Goal: Information Seeking & Learning: Learn about a topic

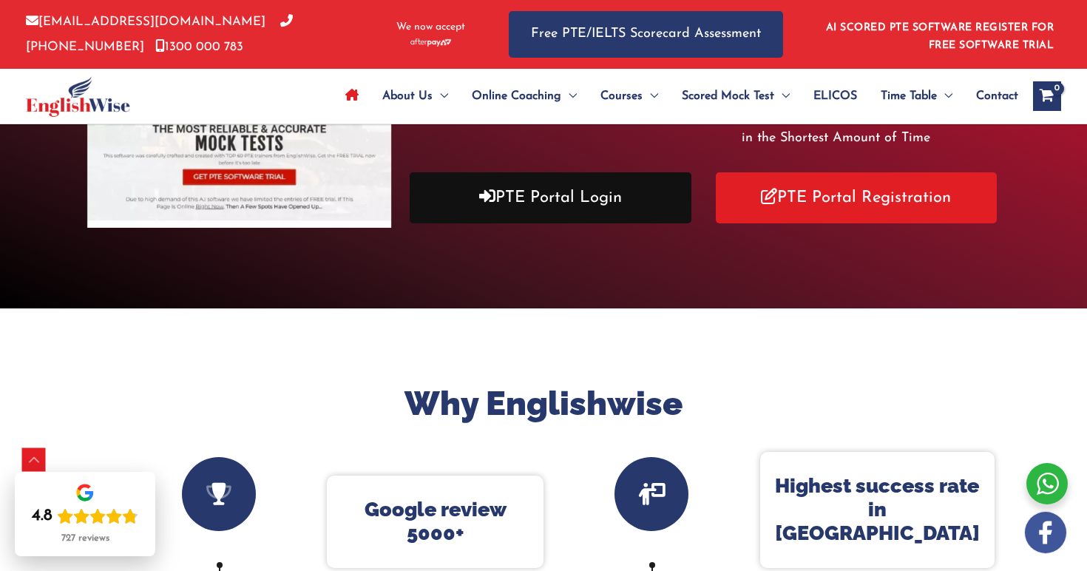
click at [608, 200] on link "PTE Portal Login" at bounding box center [551, 197] width 282 height 51
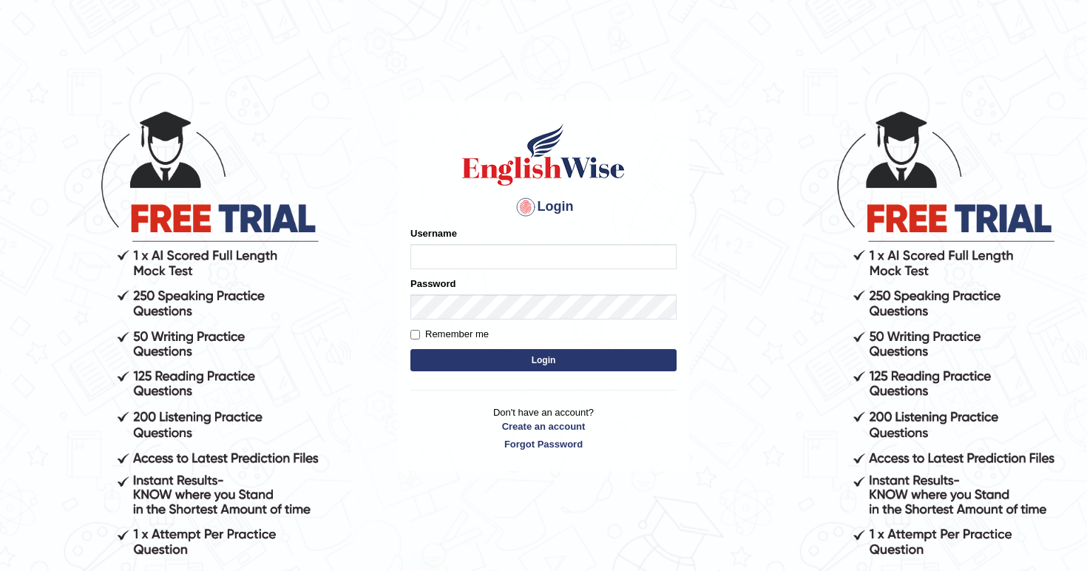
click at [546, 256] on input "Username" at bounding box center [543, 256] width 266 height 25
type input "sarac"
click at [416, 331] on input "Remember me" at bounding box center [415, 335] width 10 height 10
checkbox input "true"
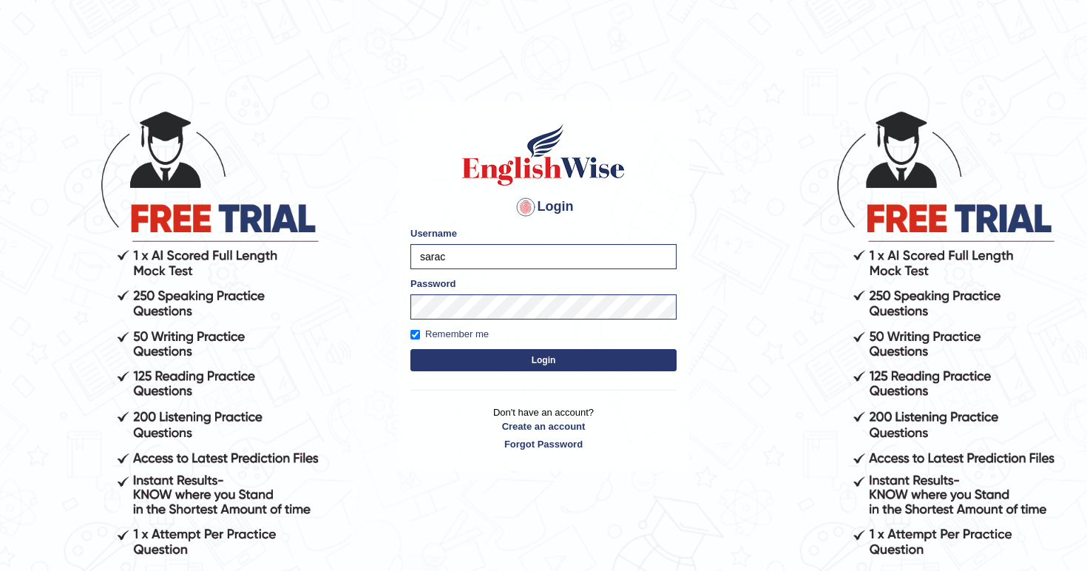
click at [452, 362] on button "Login" at bounding box center [543, 360] width 266 height 22
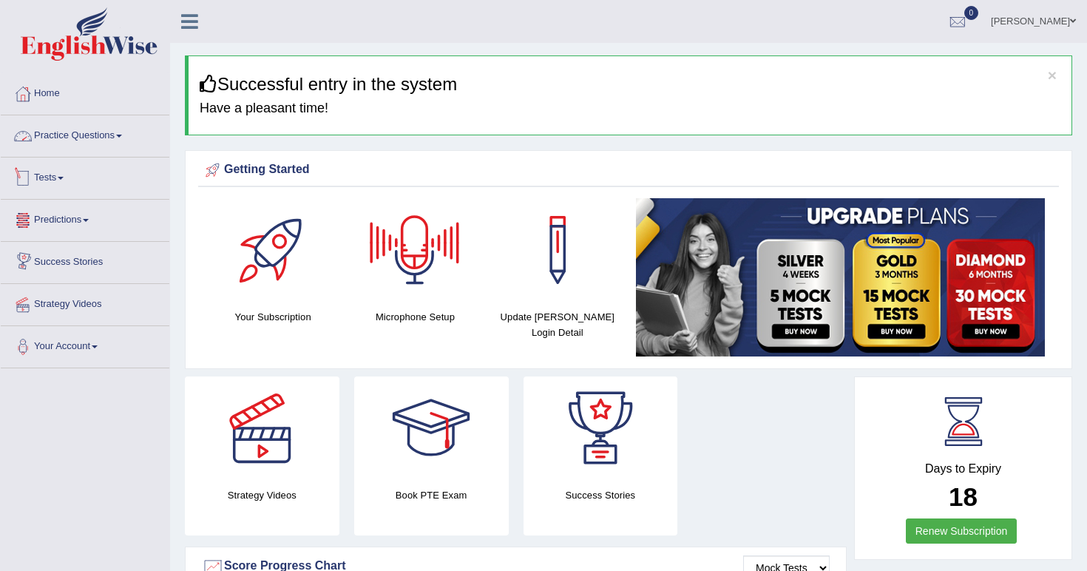
click at [123, 130] on link "Practice Questions" at bounding box center [85, 133] width 169 height 37
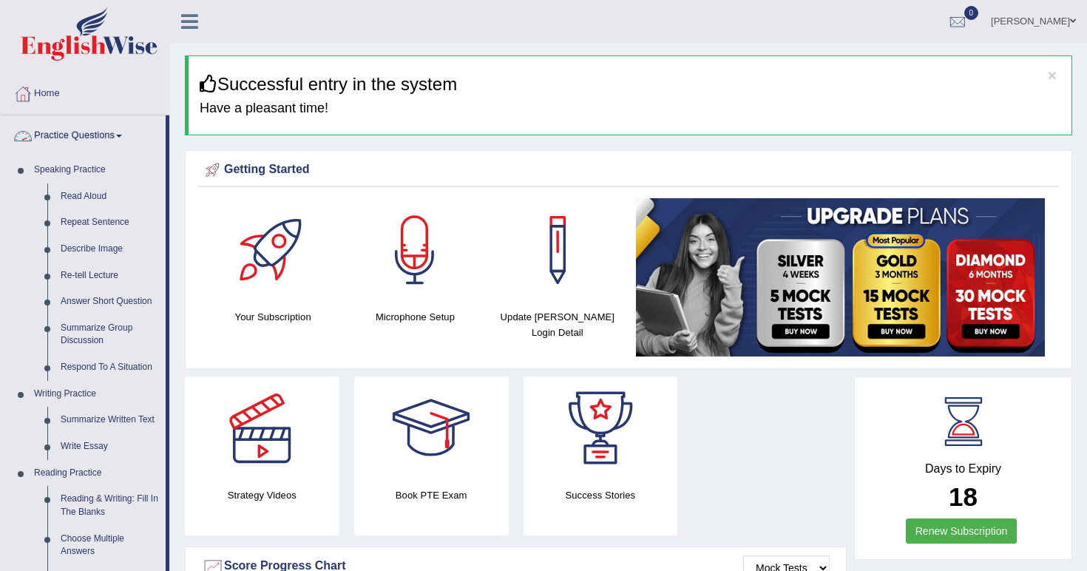
click at [123, 130] on link "Practice Questions" at bounding box center [83, 133] width 165 height 37
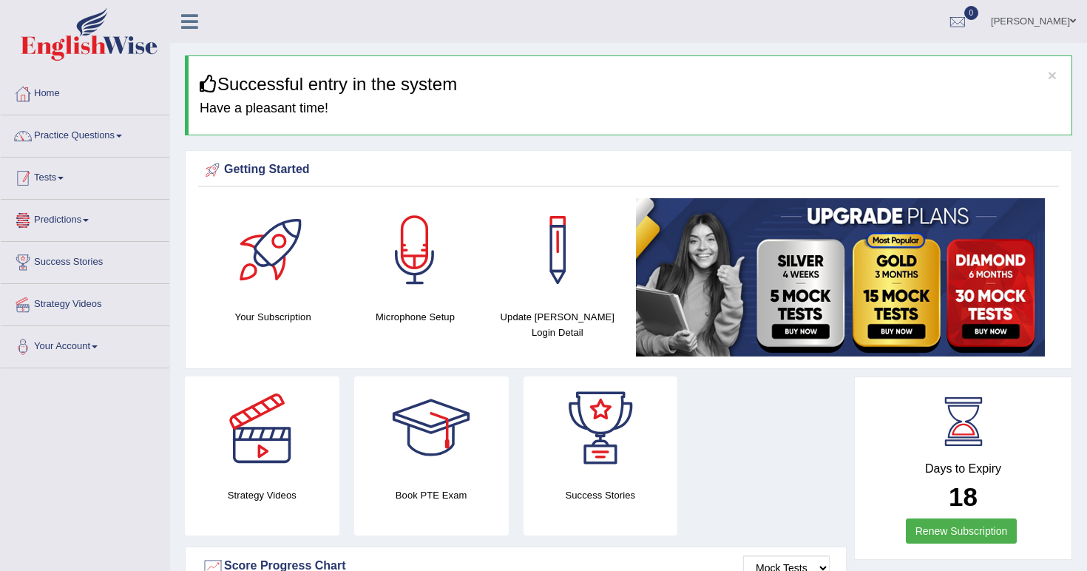
click at [102, 188] on link "Tests" at bounding box center [85, 176] width 169 height 37
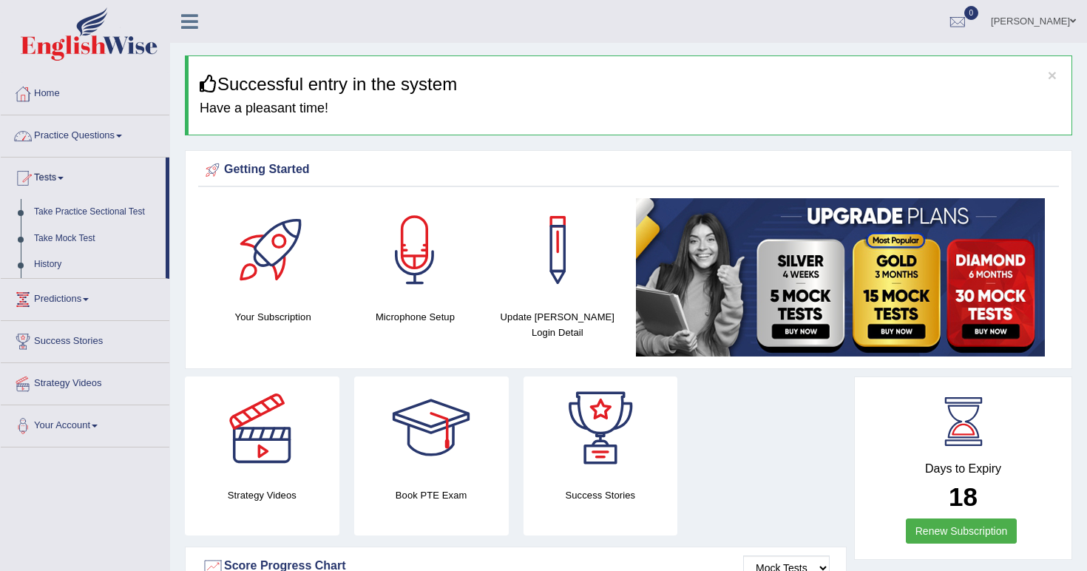
click at [94, 139] on link "Practice Questions" at bounding box center [85, 133] width 169 height 37
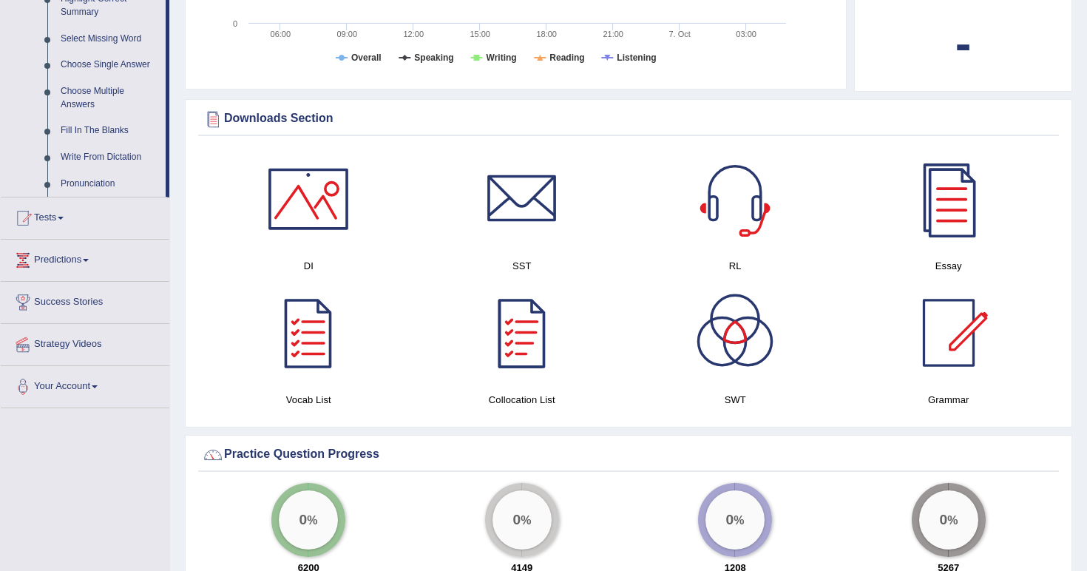
scroll to position [751, 0]
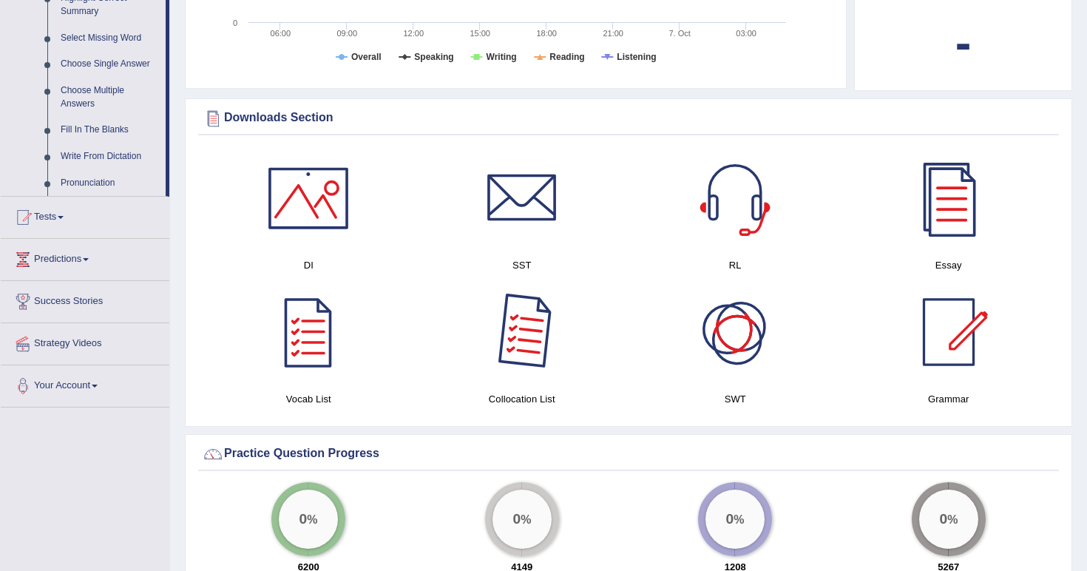
click at [498, 328] on div at bounding box center [522, 332] width 104 height 104
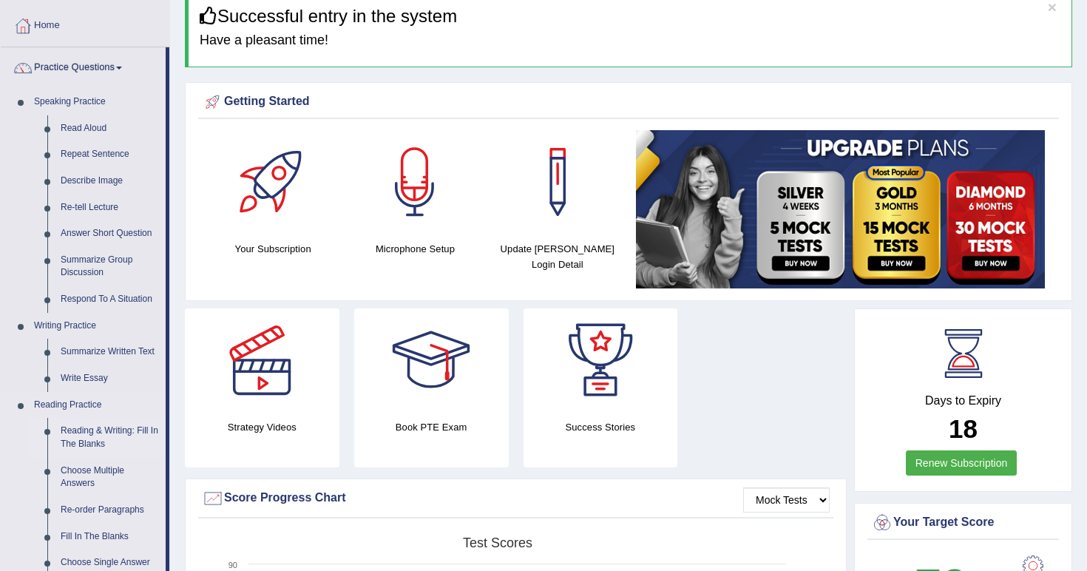
scroll to position [88, 0]
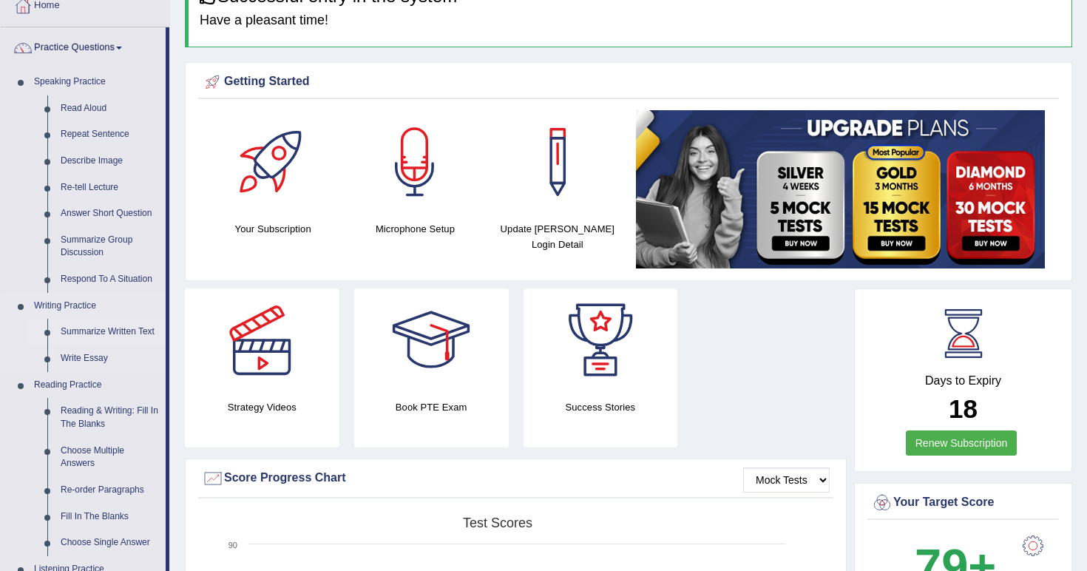
click at [104, 325] on link "Summarize Written Text" at bounding box center [110, 332] width 112 height 27
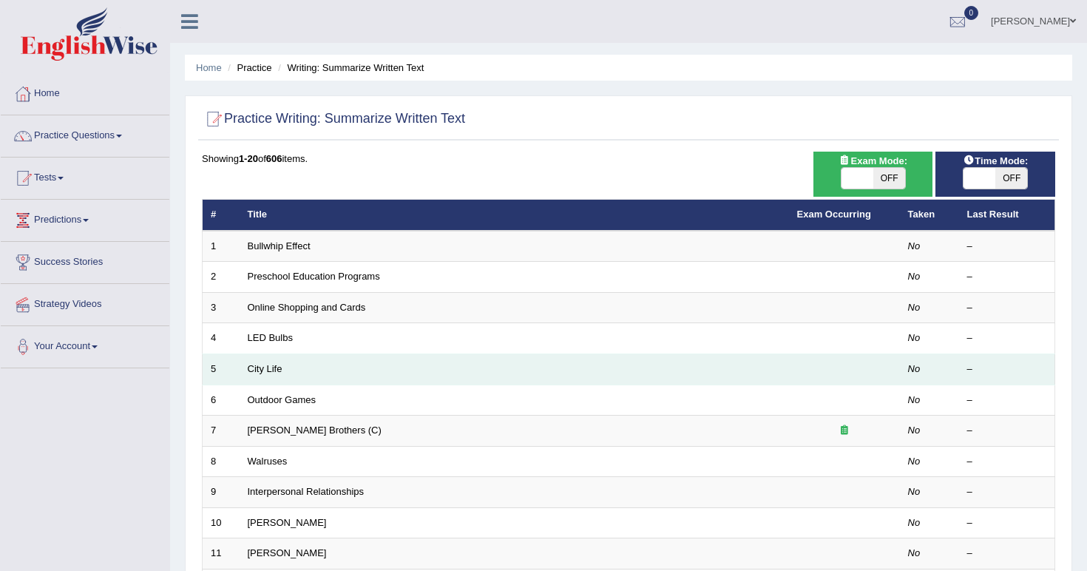
click at [430, 364] on td "City Life" at bounding box center [514, 369] width 549 height 31
click at [430, 365] on td "City Life" at bounding box center [514, 369] width 549 height 31
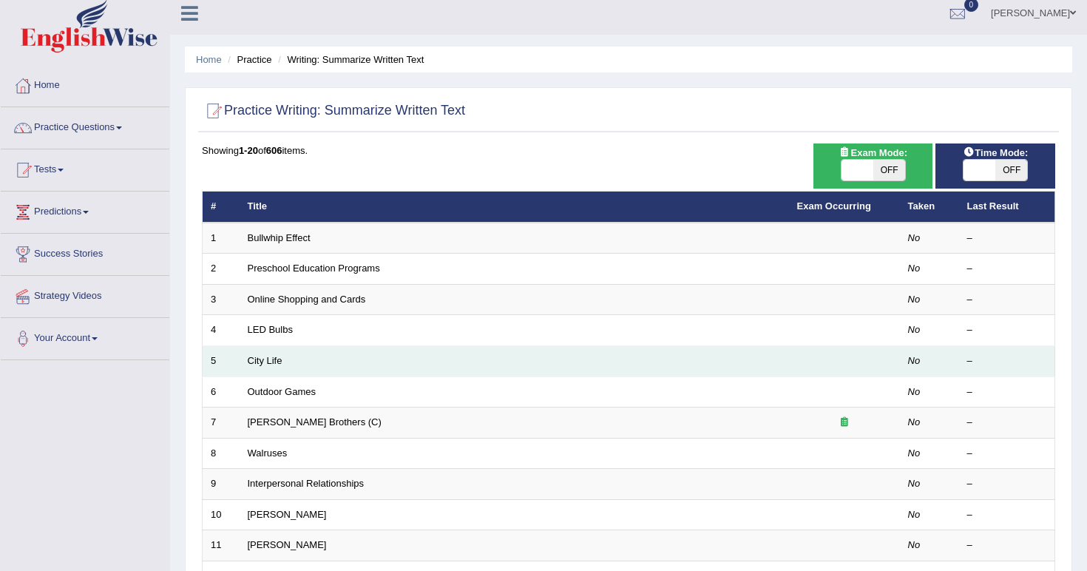
scroll to position [9, 0]
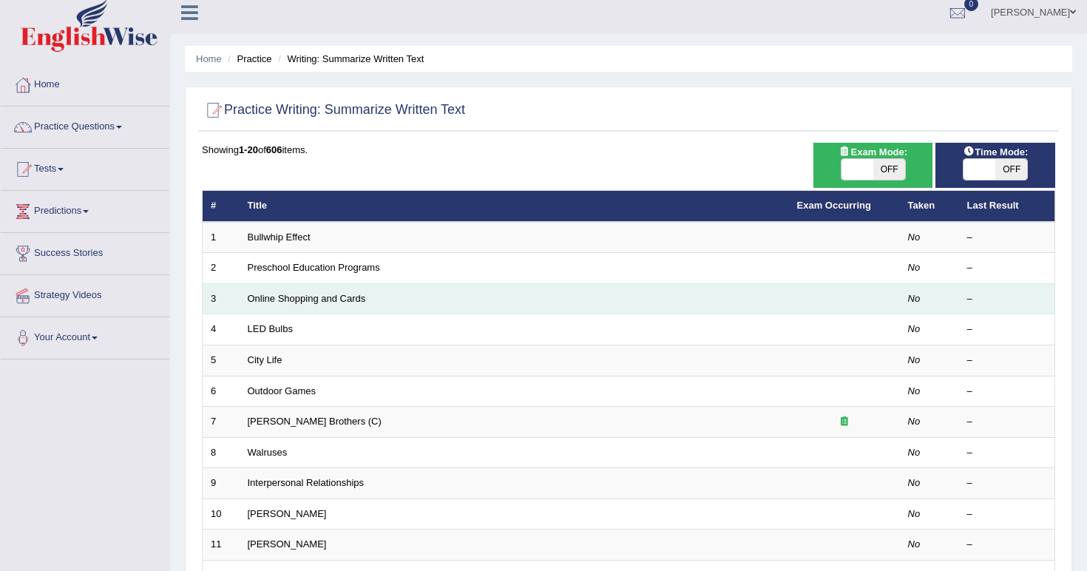
click at [711, 301] on td "Online Shopping and Cards" at bounding box center [514, 298] width 549 height 31
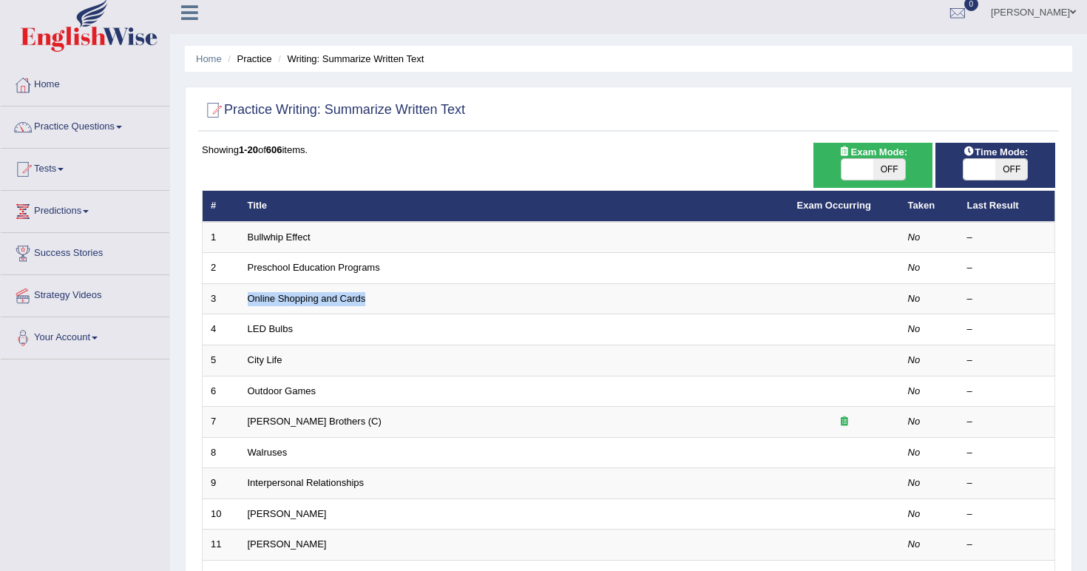
click at [707, 300] on td "Online Shopping and Cards" at bounding box center [514, 298] width 549 height 31
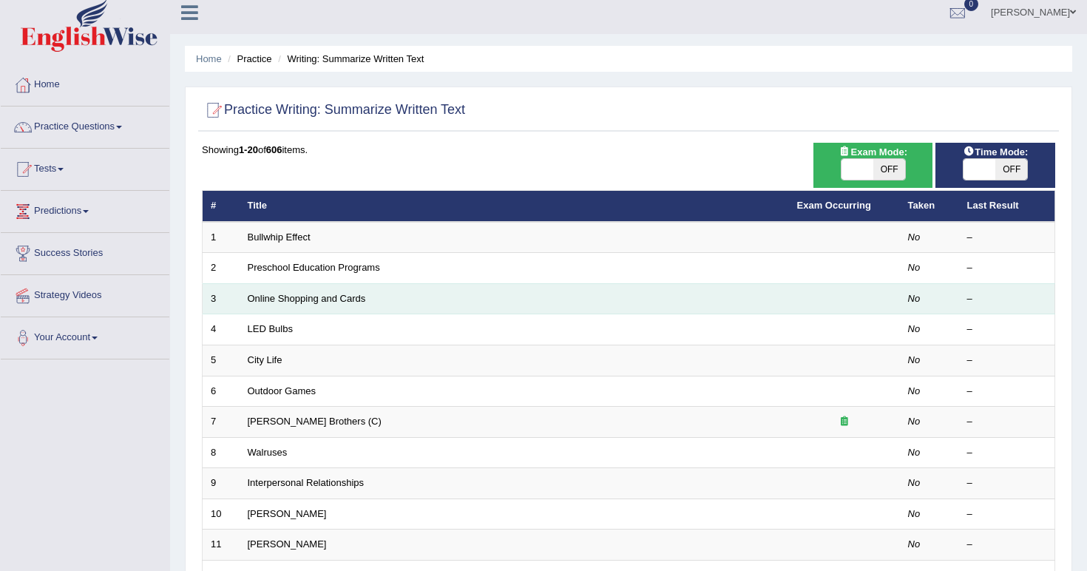
click at [944, 295] on td "No" at bounding box center [929, 298] width 59 height 31
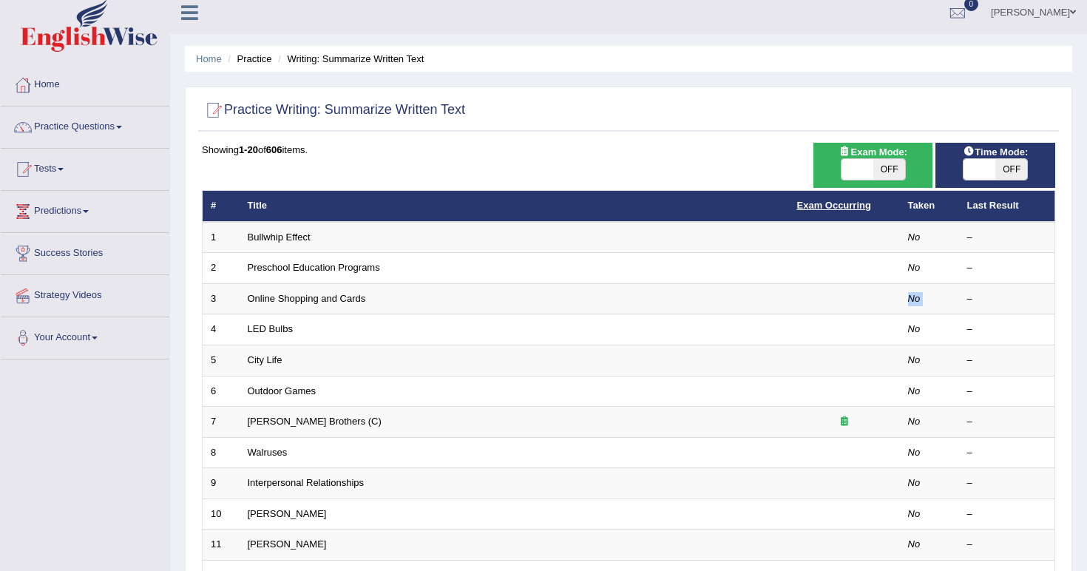
click at [837, 200] on link "Exam Occurring" at bounding box center [834, 205] width 74 height 11
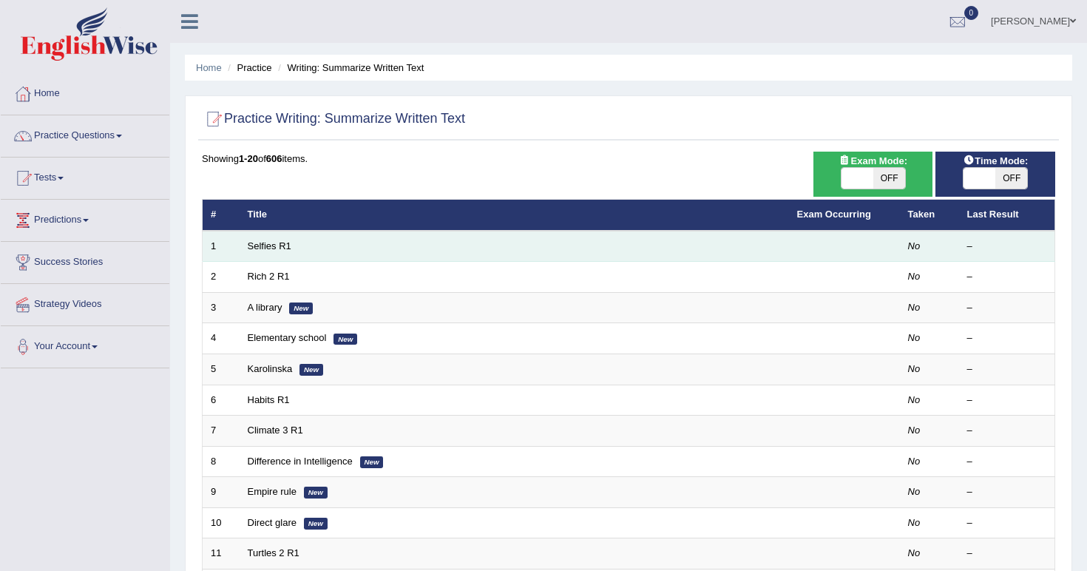
click at [842, 255] on td at bounding box center [844, 246] width 111 height 31
click at [843, 252] on td at bounding box center [844, 246] width 111 height 31
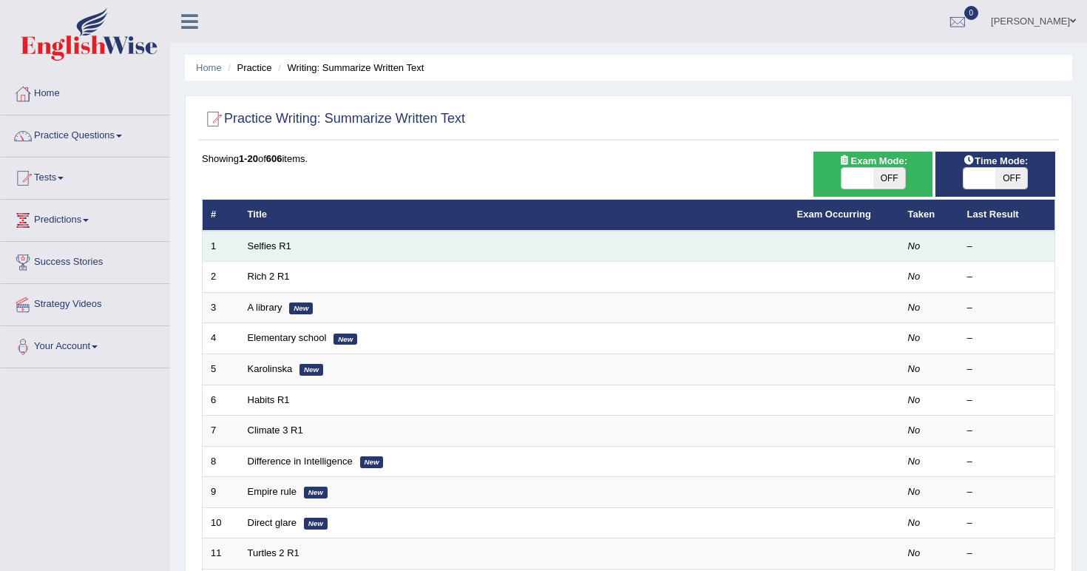
click at [843, 252] on td at bounding box center [844, 246] width 111 height 31
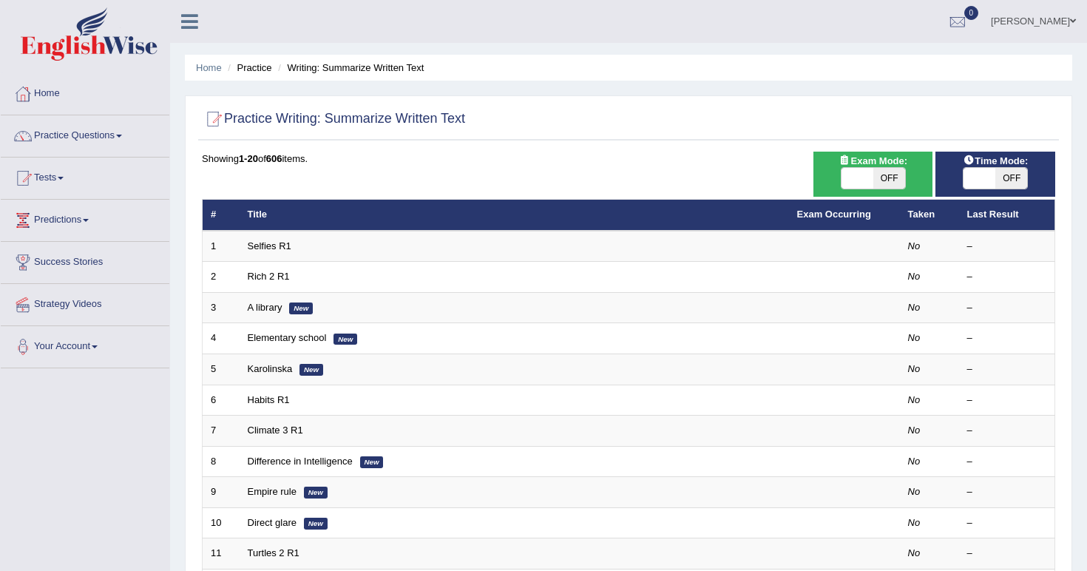
click at [726, 155] on div "Showing 1-20 of 606 items." at bounding box center [628, 159] width 853 height 14
click at [606, 185] on div "Showing 1-20 of 606 items. # Title Exam Occurring Taken Last Result 1 Selfies R…" at bounding box center [628, 535] width 853 height 767
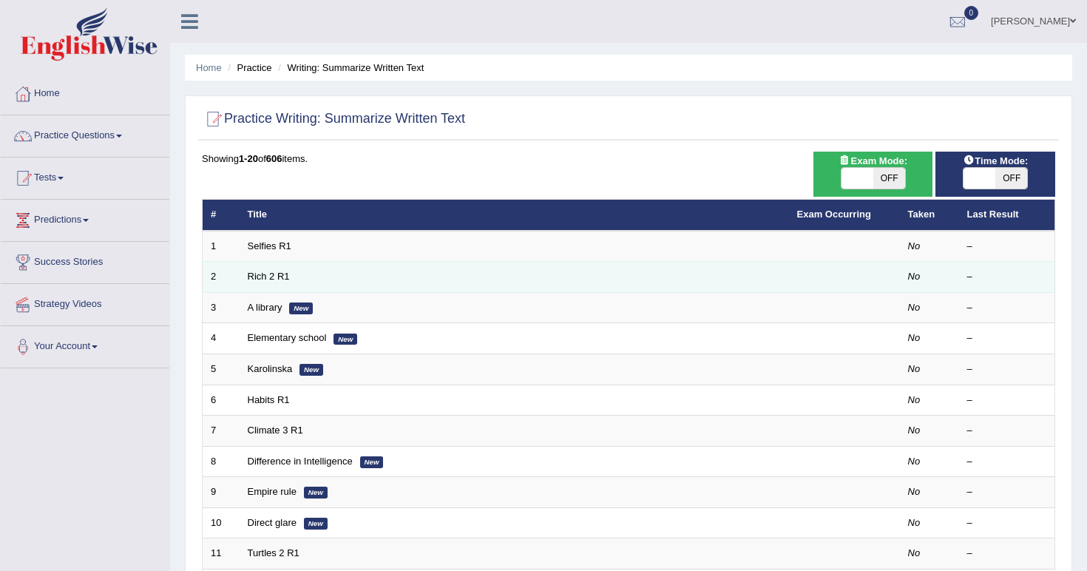
click at [566, 272] on td "Rich 2 R1" at bounding box center [514, 277] width 549 height 31
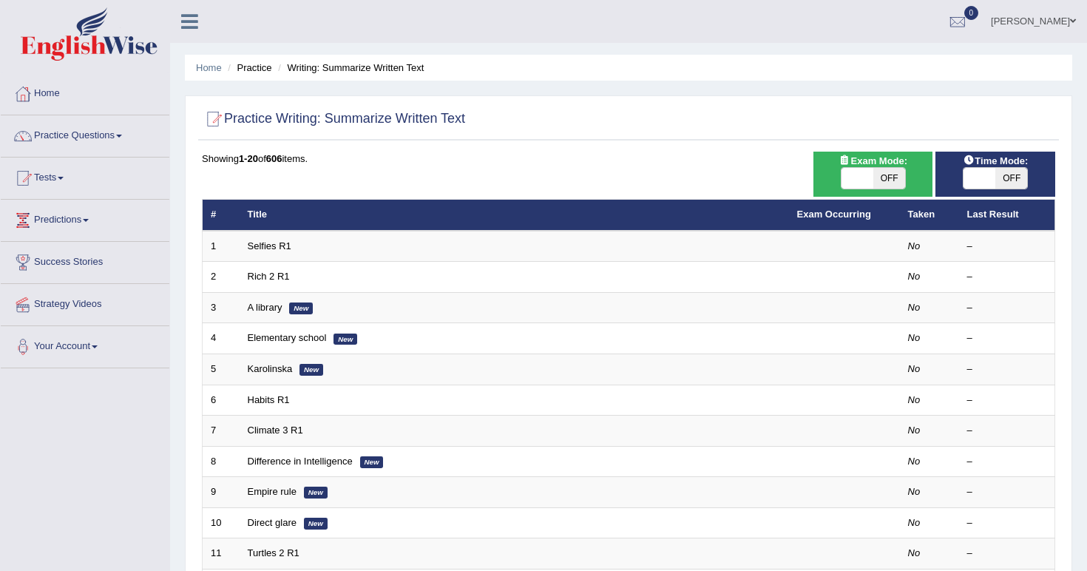
click at [549, 226] on th "Title" at bounding box center [514, 215] width 549 height 31
click at [886, 168] on span "OFF" at bounding box center [889, 178] width 32 height 21
checkbox input "true"
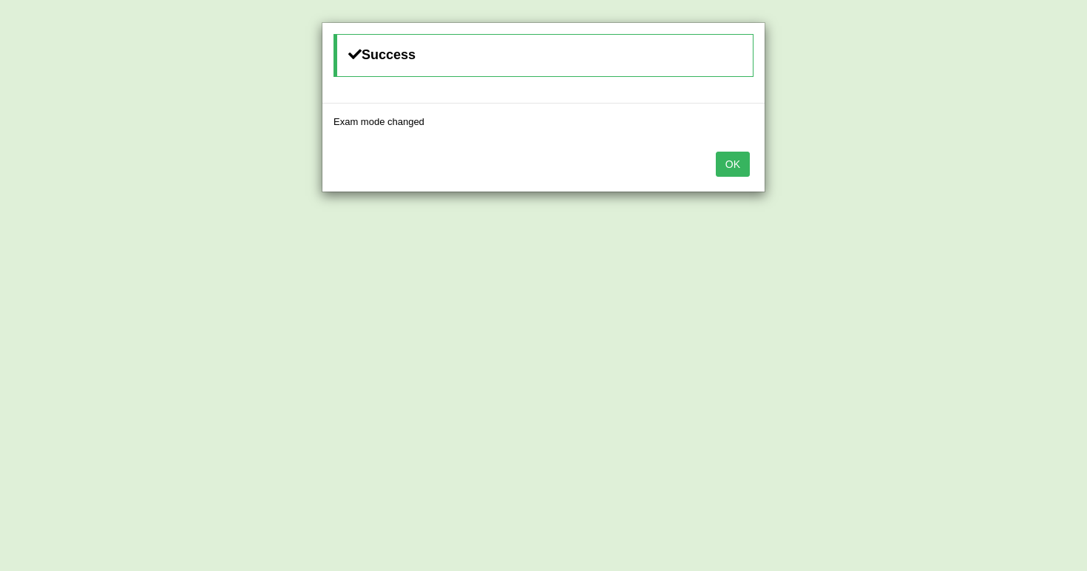
click at [730, 169] on button "OK" at bounding box center [733, 164] width 34 height 25
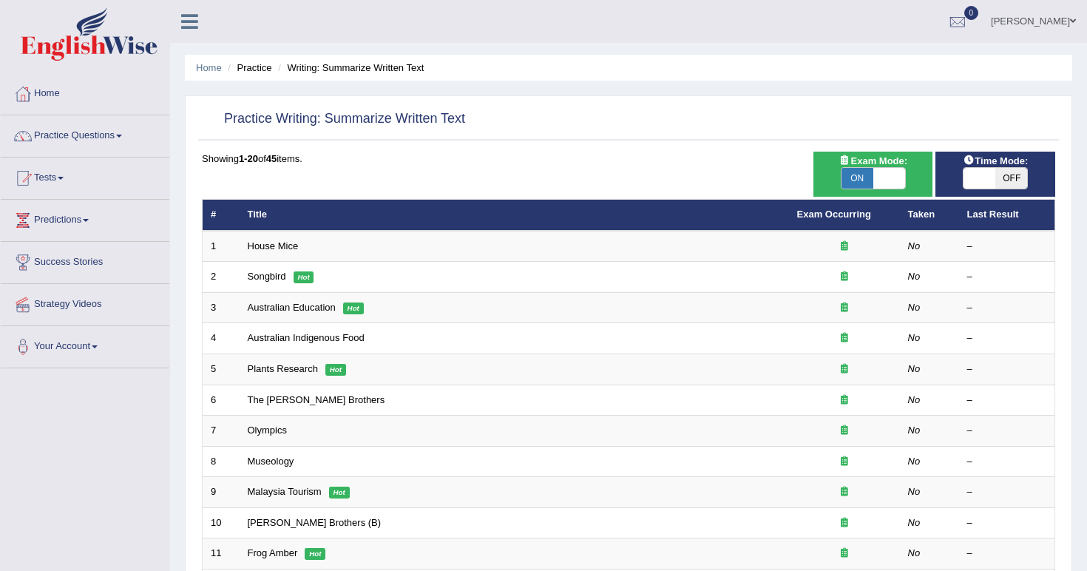
click at [855, 175] on span "ON" at bounding box center [858, 178] width 32 height 21
checkbox input "false"
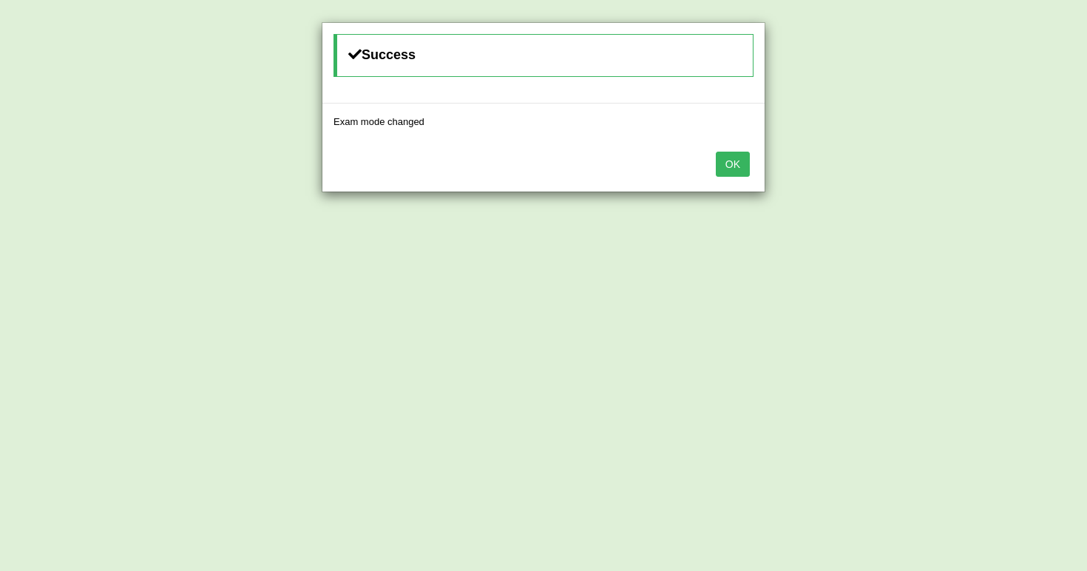
click at [734, 166] on button "OK" at bounding box center [733, 164] width 34 height 25
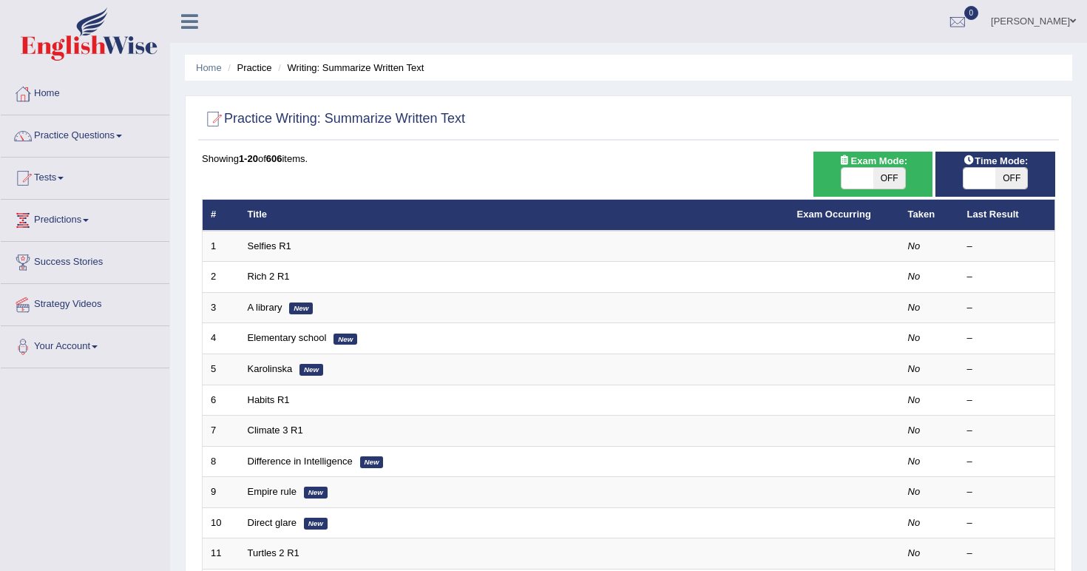
click at [887, 175] on span "OFF" at bounding box center [889, 178] width 32 height 21
checkbox input "true"
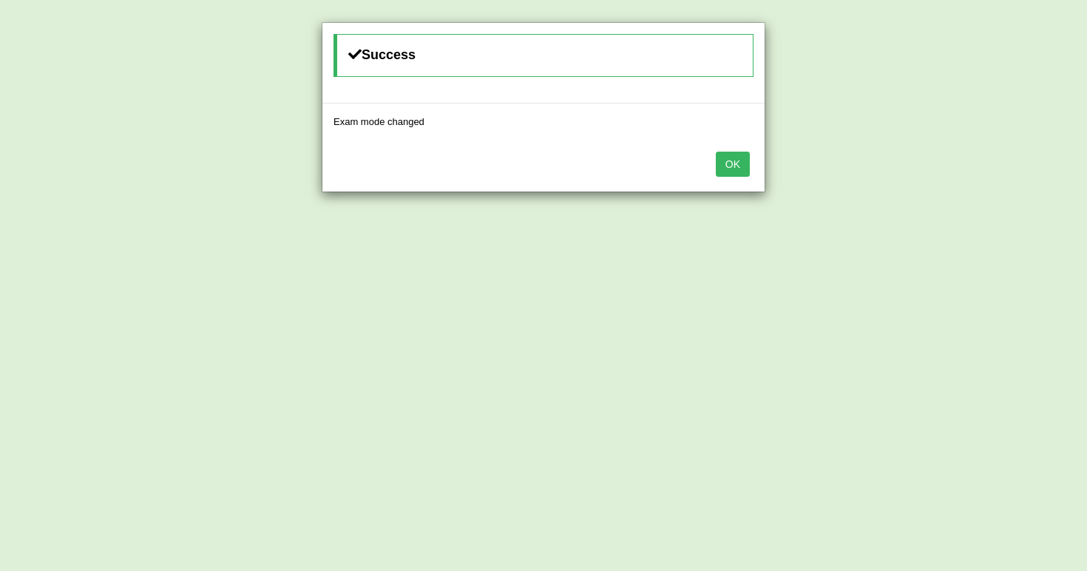
click at [730, 159] on button "OK" at bounding box center [733, 164] width 34 height 25
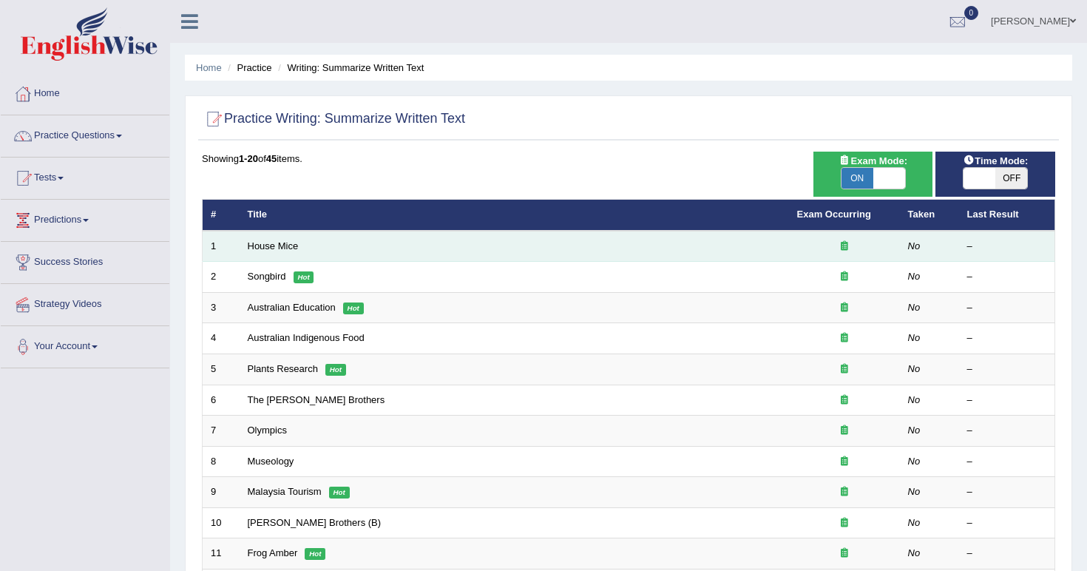
click at [845, 243] on icon at bounding box center [844, 246] width 7 height 10
click at [883, 255] on td at bounding box center [844, 246] width 111 height 31
click at [844, 241] on icon at bounding box center [844, 246] width 7 height 10
click at [839, 241] on div at bounding box center [844, 247] width 95 height 14
click at [839, 240] on div at bounding box center [844, 247] width 95 height 14
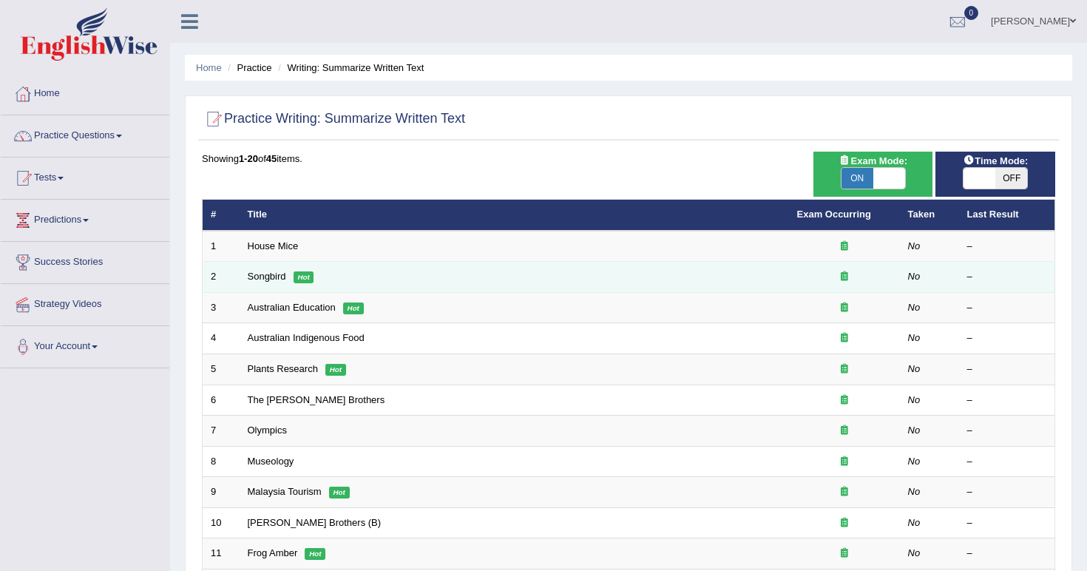
click at [853, 268] on td at bounding box center [844, 277] width 111 height 31
click at [832, 268] on td at bounding box center [844, 277] width 111 height 31
click at [894, 274] on td at bounding box center [844, 277] width 111 height 31
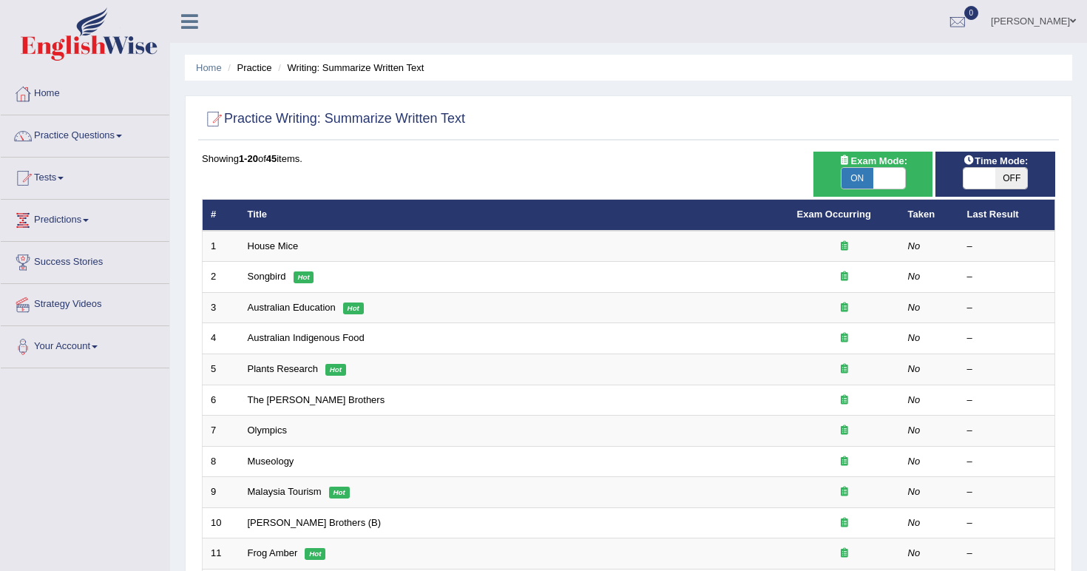
click at [858, 180] on span "ON" at bounding box center [858, 178] width 32 height 21
checkbox input "false"
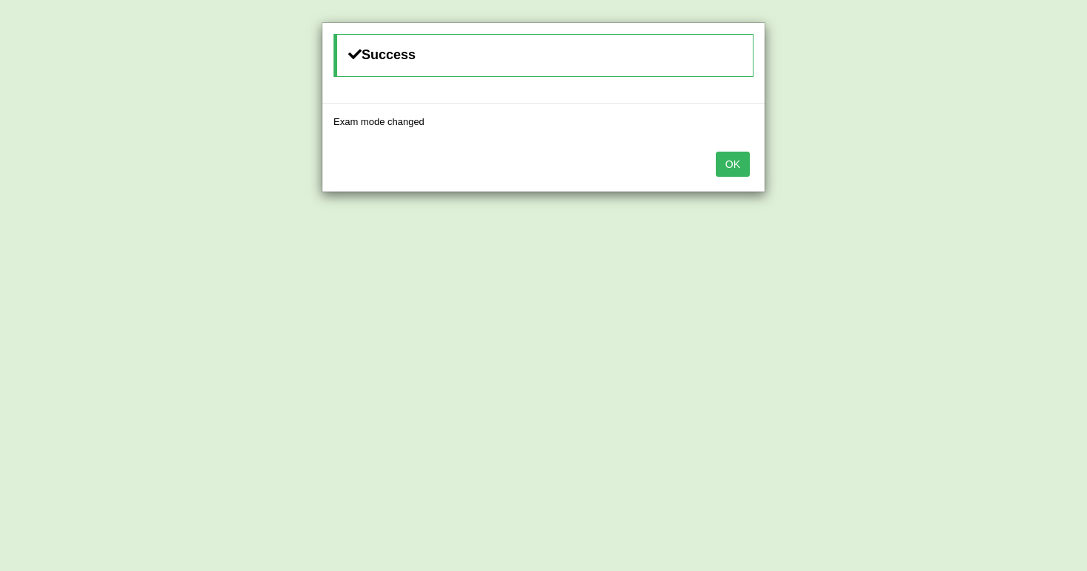
click at [714, 160] on div "OK" at bounding box center [543, 166] width 442 height 52
click at [740, 160] on button "OK" at bounding box center [733, 164] width 34 height 25
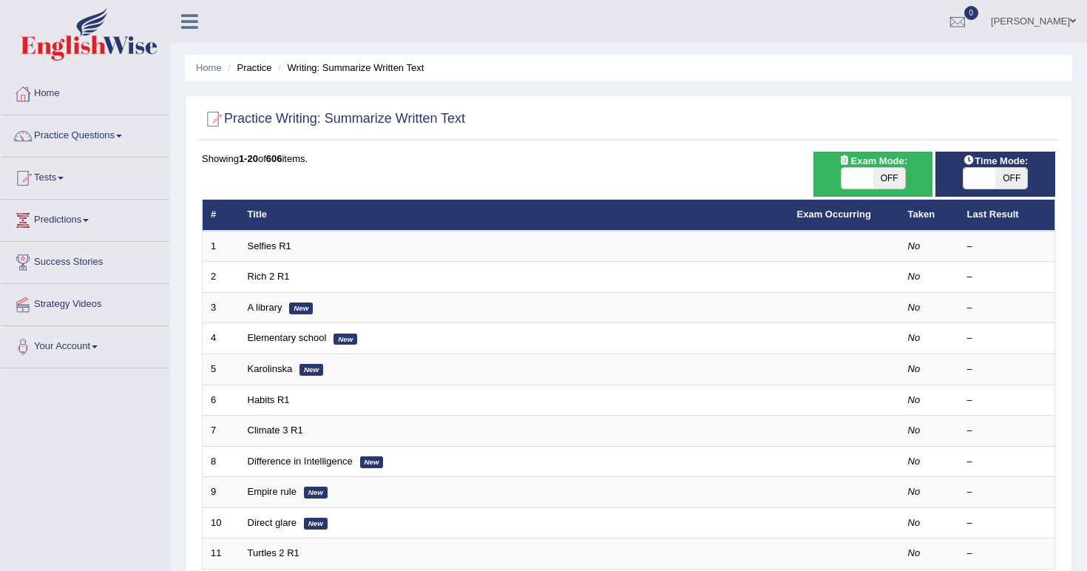
click at [1002, 182] on span "OFF" at bounding box center [1011, 178] width 32 height 21
checkbox input "true"
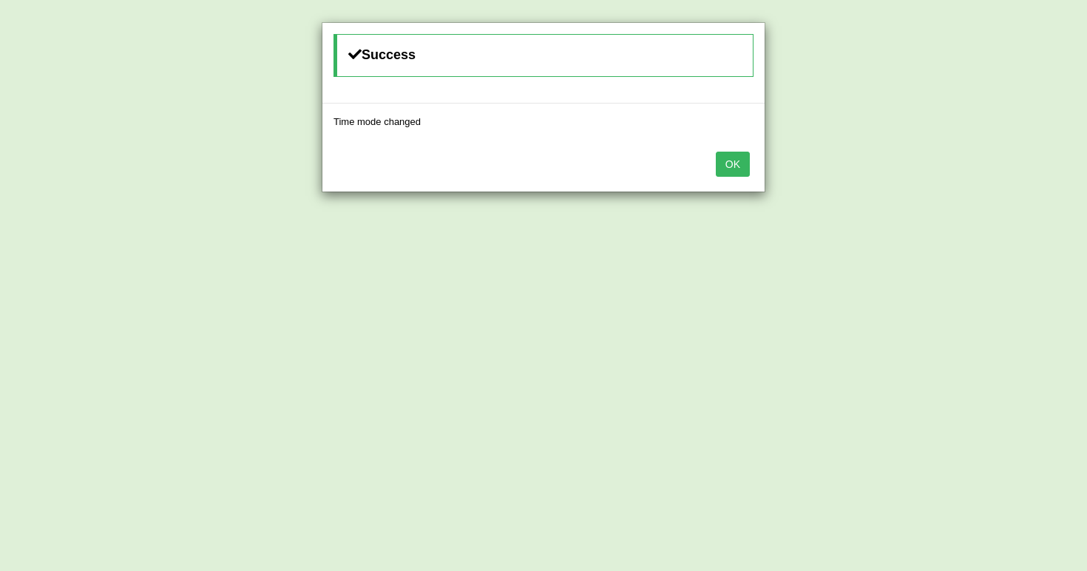
click at [728, 158] on button "OK" at bounding box center [733, 164] width 34 height 25
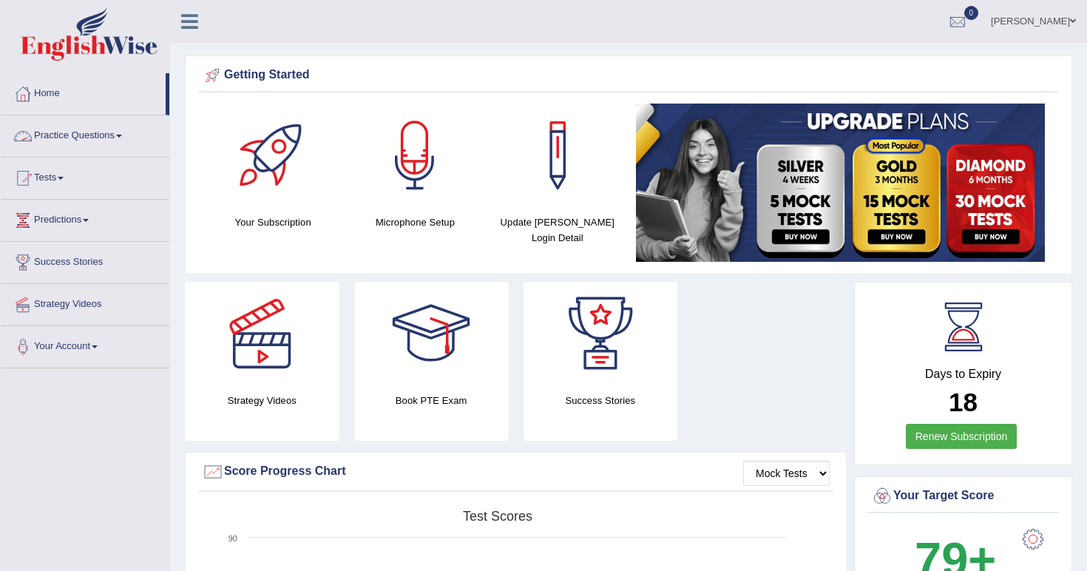
click at [100, 129] on link "Practice Questions" at bounding box center [85, 133] width 169 height 37
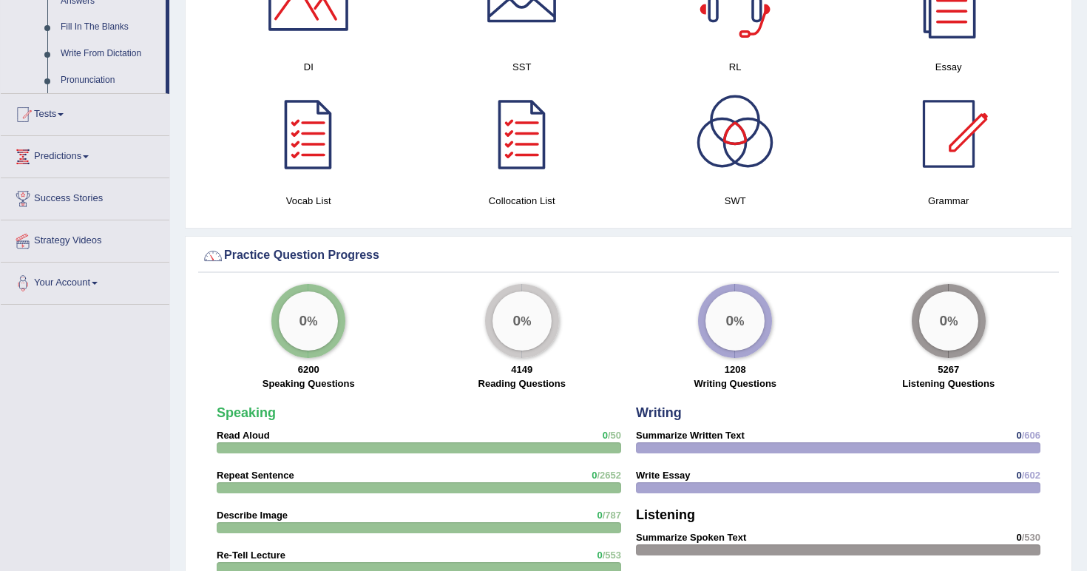
scroll to position [995, 0]
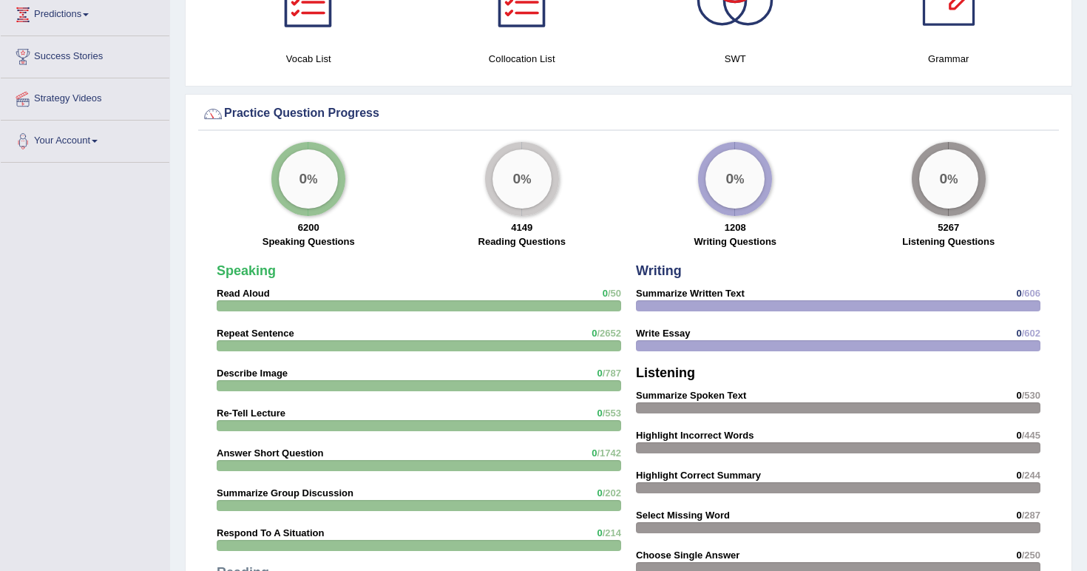
click at [729, 168] on div "0 %" at bounding box center [734, 178] width 59 height 59
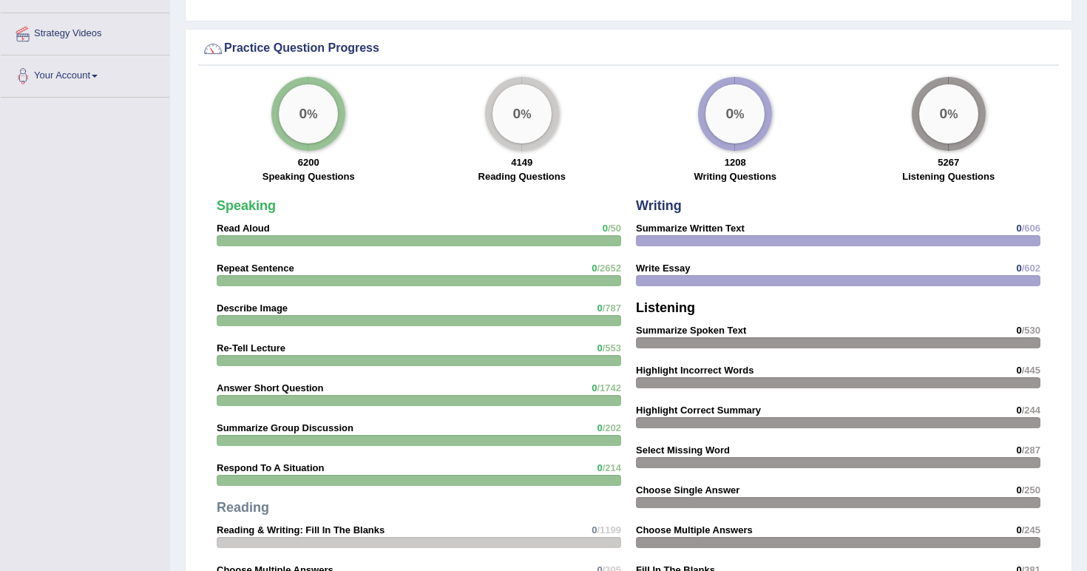
scroll to position [1059, 0]
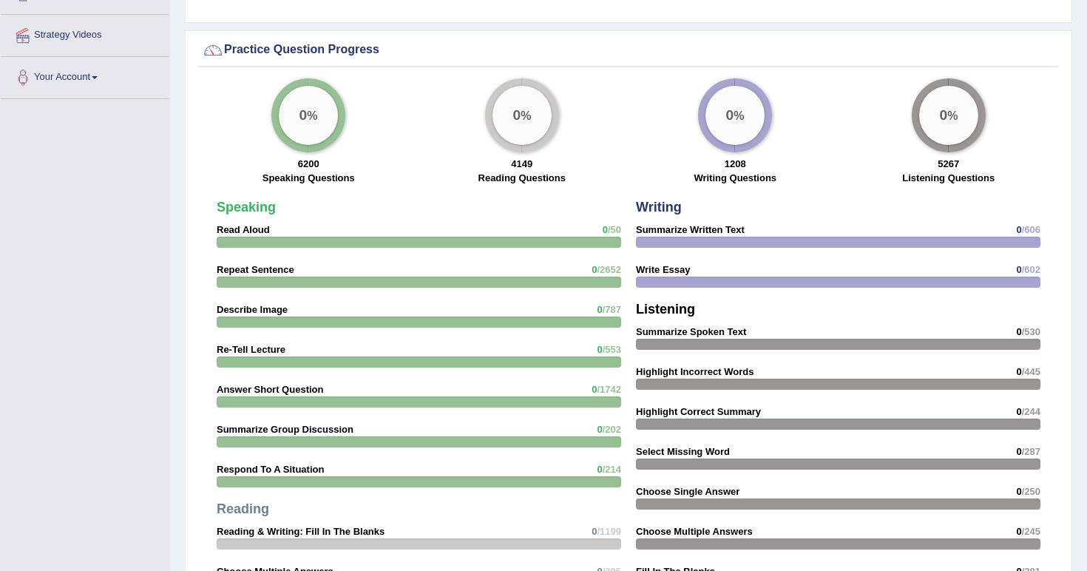
click at [751, 225] on div "Writing Summarize Written Text 0 /606 Write Essay 0 /602 Listening Summarize Sp…" at bounding box center [838, 419] width 419 height 452
click at [751, 226] on div "Writing Summarize Written Text 0 /606 Write Essay 0 /602 Listening Summarize Sp…" at bounding box center [838, 419] width 419 height 452
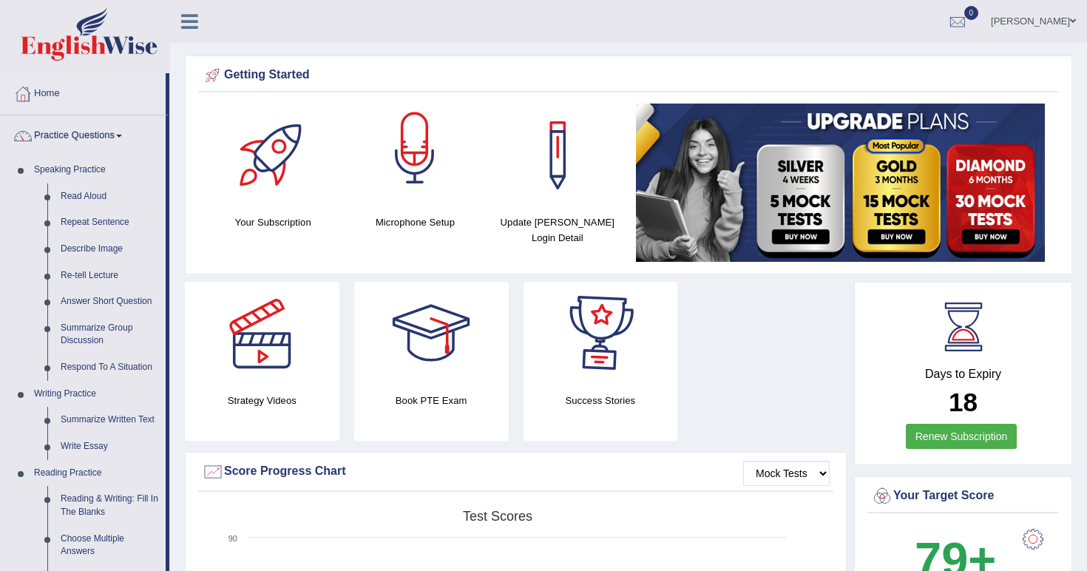
scroll to position [0, 0]
click at [108, 408] on link "Summarize Written Text" at bounding box center [110, 420] width 112 height 27
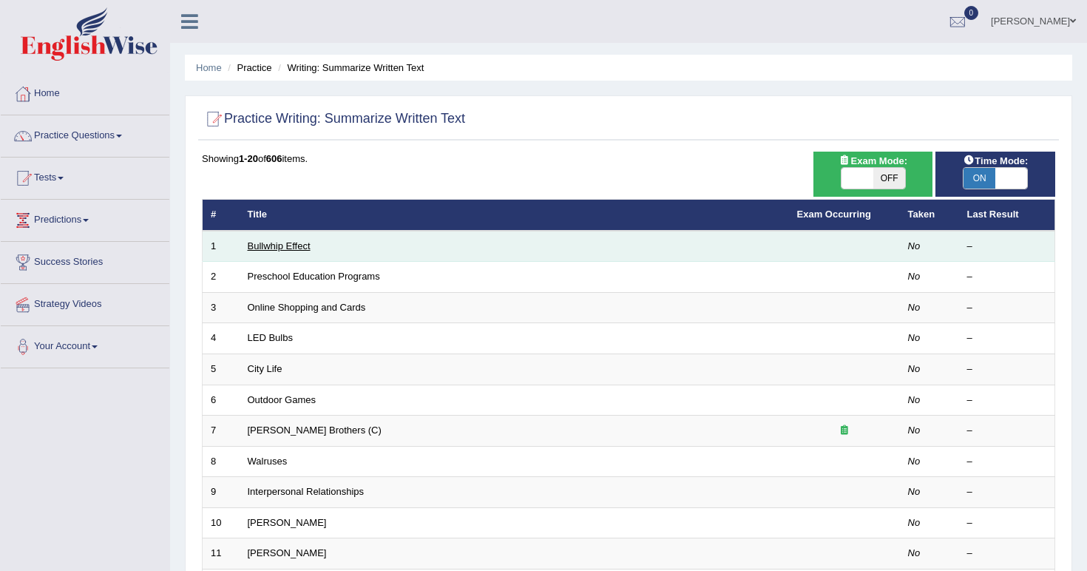
click at [280, 244] on link "Bullwhip Effect" at bounding box center [279, 245] width 63 height 11
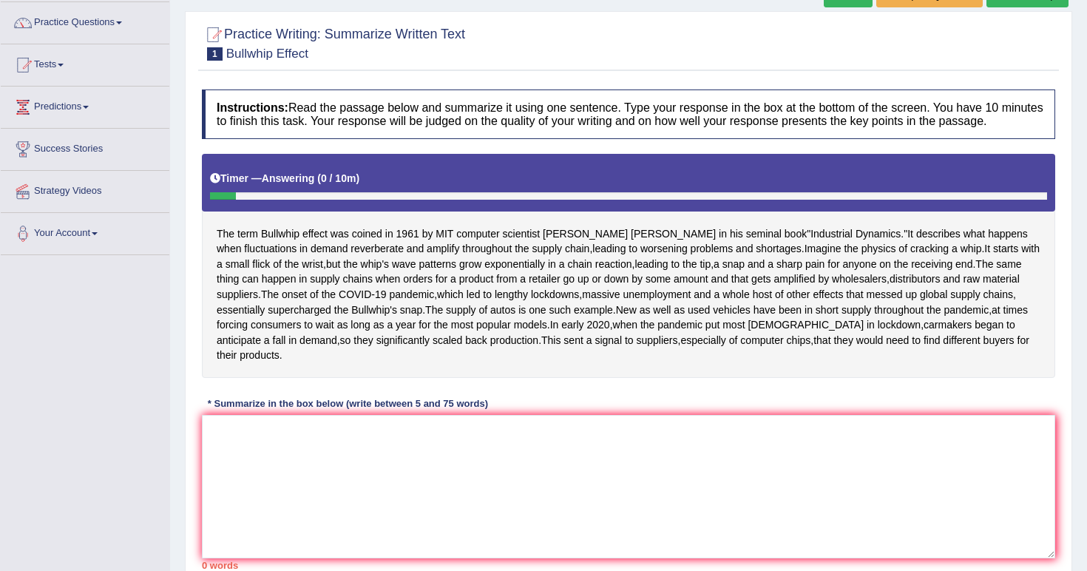
scroll to position [160, 0]
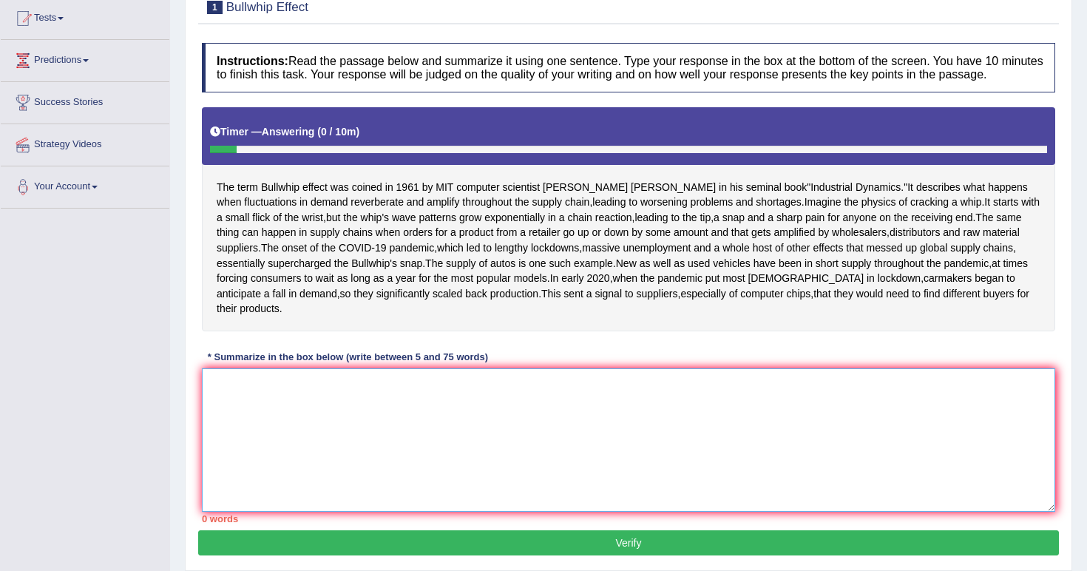
click at [277, 498] on textarea at bounding box center [628, 439] width 853 height 143
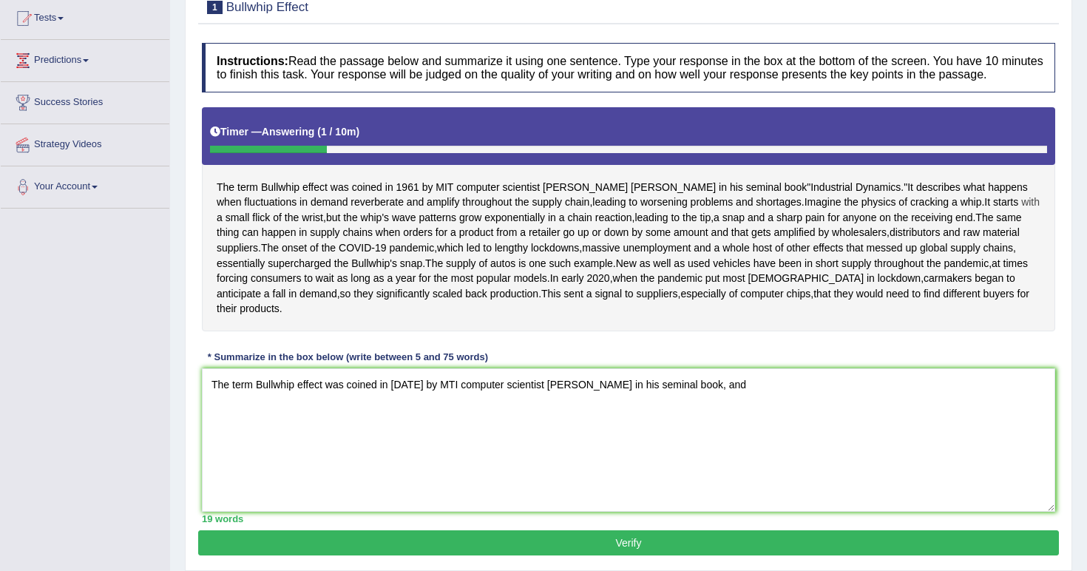
drag, startPoint x: 932, startPoint y: 197, endPoint x: 955, endPoint y: 220, distance: 32.9
click at [955, 222] on div "The term Bullwhip effect was coined in 1961 by MIT computer scientist Jay Forre…" at bounding box center [628, 219] width 853 height 224
click at [766, 485] on textarea "The term Bullwhip effect was coined in 1961 by MTI computer scientist Jay Forre…" at bounding box center [628, 439] width 853 height 143
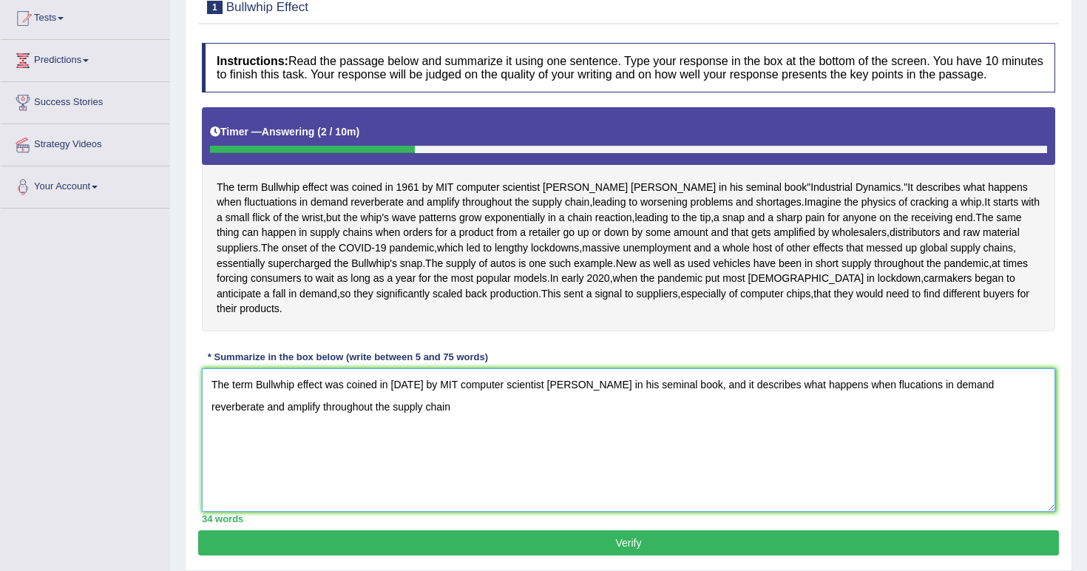
click at [710, 484] on textarea "The term Bullwhip effect was coined in 1961 by MIT computer scientist Jay Forre…" at bounding box center [628, 439] width 853 height 143
click at [611, 503] on textarea "The term Bullwhip effect was coined in 1961 by MIT computer scientist Jay Forre…" at bounding box center [628, 439] width 853 height 143
click at [856, 479] on textarea "The term Bullwhip effect was coined in 1961 by MIT computer scientist Jay Forre…" at bounding box center [628, 439] width 853 height 143
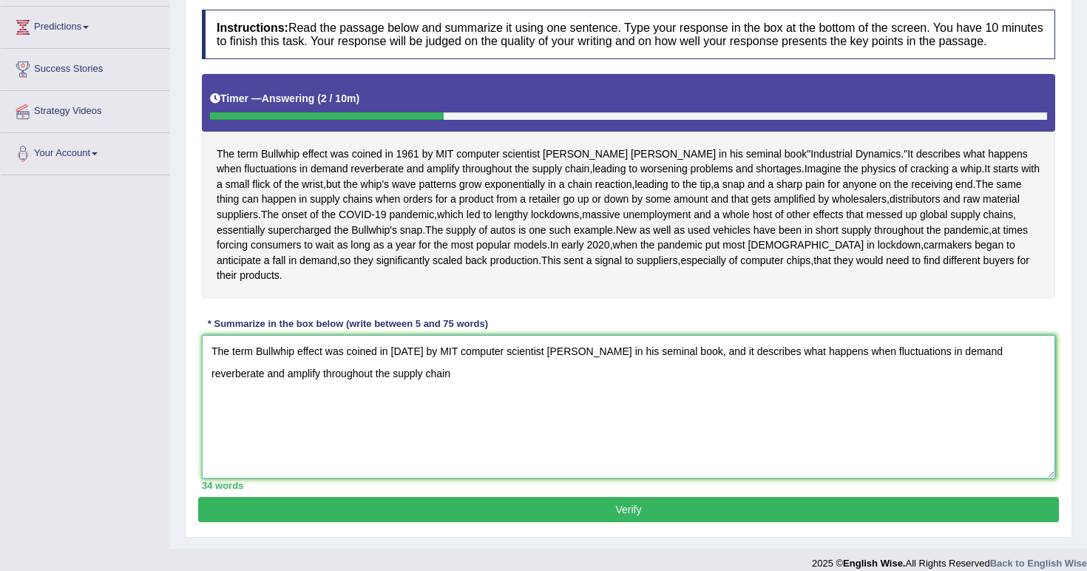
scroll to position [194, 0]
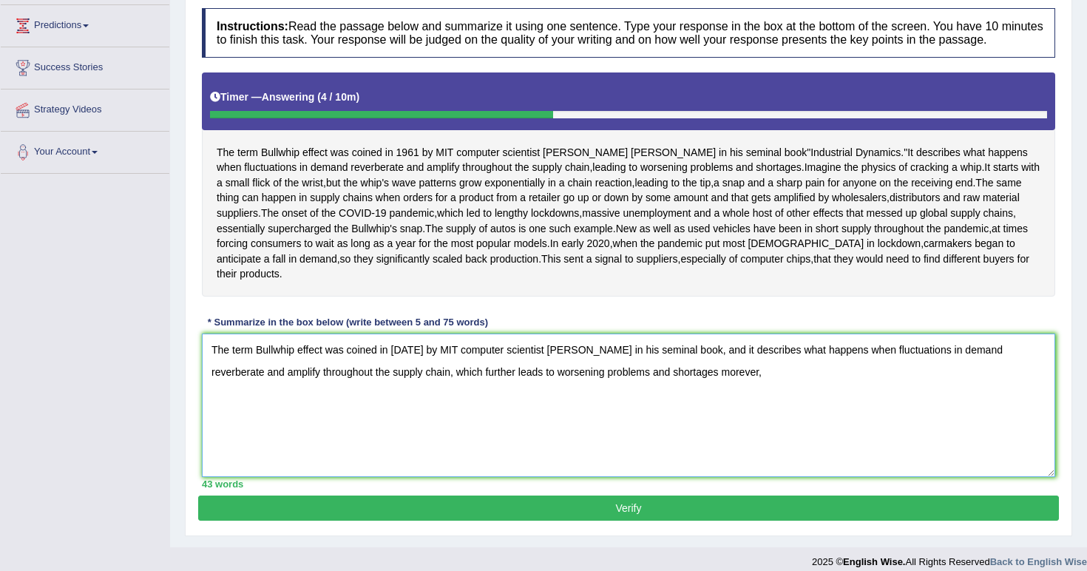
click at [711, 437] on textarea "The term Bullwhip effect was coined in 1961 by MIT computer scientist Jay Forre…" at bounding box center [628, 405] width 853 height 143
click at [728, 438] on textarea "The term Bullwhip effect was coined in 1961 by MIT computer scientist Jay Forre…" at bounding box center [628, 405] width 853 height 143
click at [671, 441] on textarea "The term Bullwhip effect was coined in 1961 by MIT computer scientist Jay Forre…" at bounding box center [628, 405] width 853 height 143
click at [731, 440] on textarea "The term Bullwhip effect was coined in 1961 by MIT computer scientist Jay Forre…" at bounding box center [628, 405] width 853 height 143
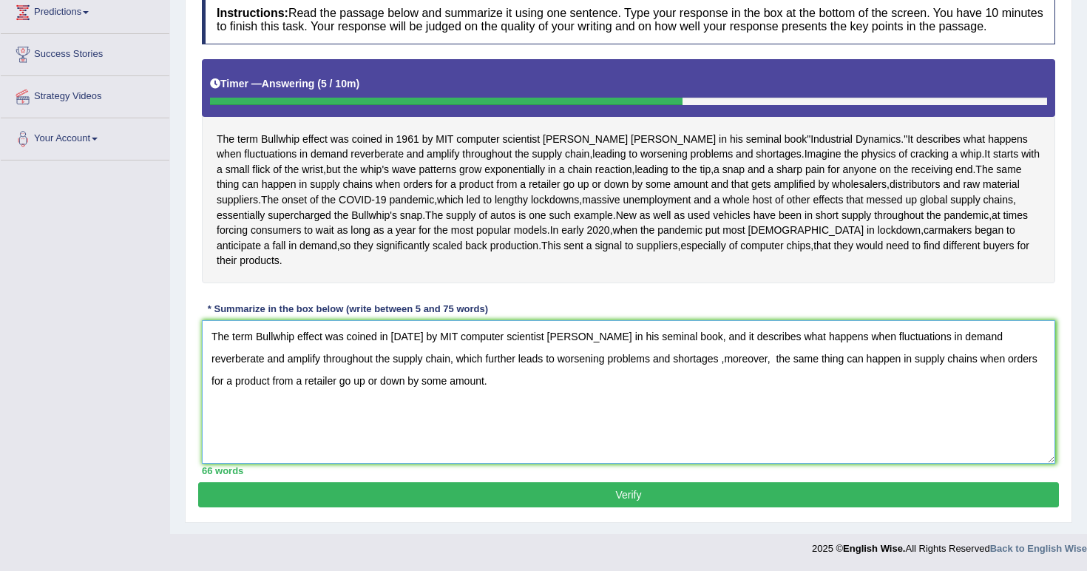
scroll to position [274, 0]
type textarea "The term Bullwhip effect was coined in 1961 by MIT computer scientist Jay Forre…"
click at [756, 498] on button "Verify" at bounding box center [628, 494] width 861 height 25
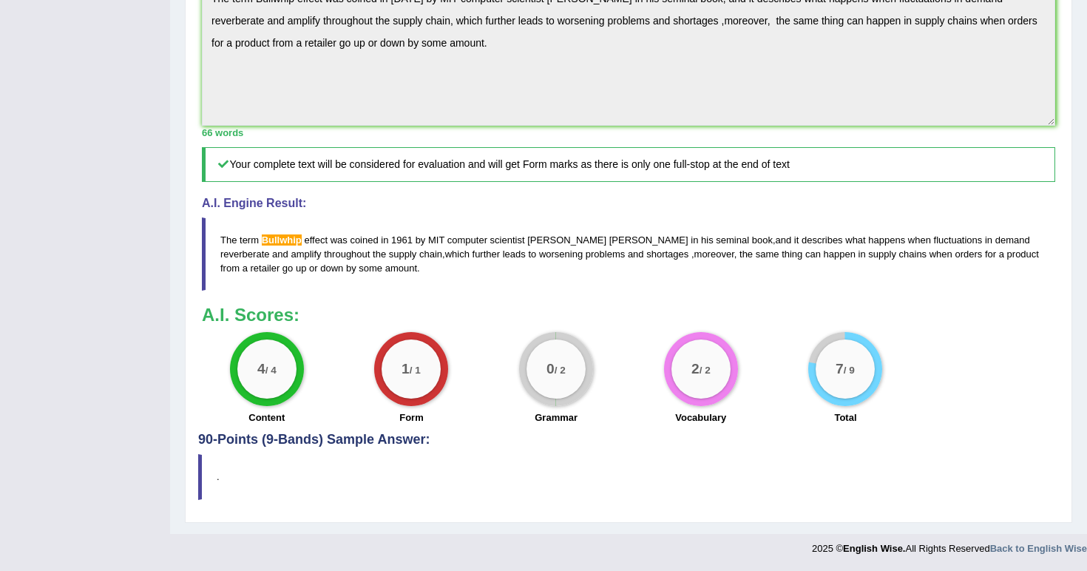
scroll to position [532, 0]
click at [412, 382] on div "1 / 1" at bounding box center [411, 368] width 59 height 59
click at [552, 352] on div "0 / 2" at bounding box center [556, 368] width 59 height 59
click at [281, 246] on span "Bullwhip" at bounding box center [282, 239] width 40 height 11
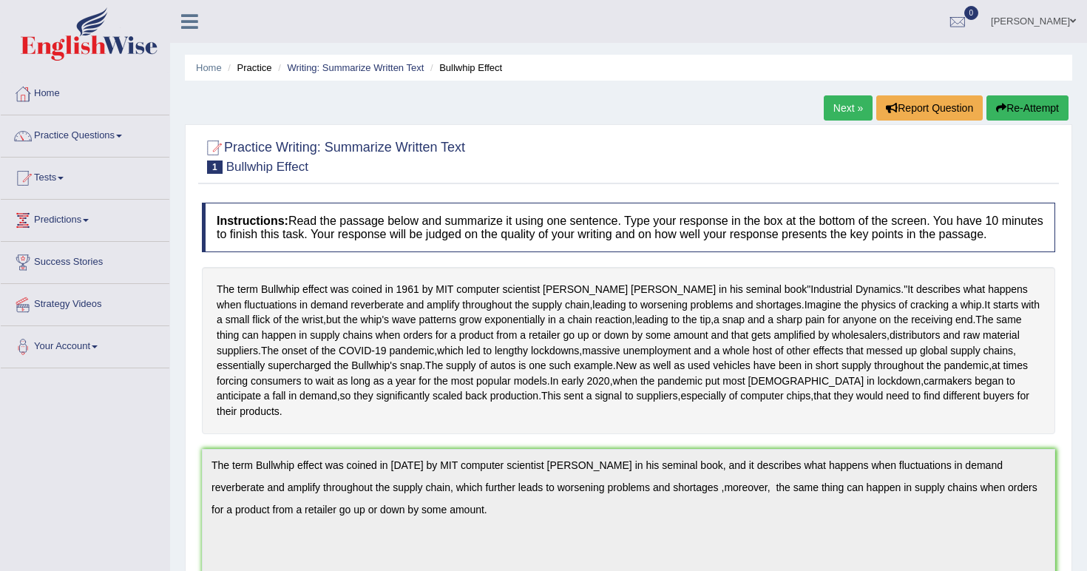
scroll to position [0, 0]
click at [845, 99] on link "Next »" at bounding box center [848, 107] width 49 height 25
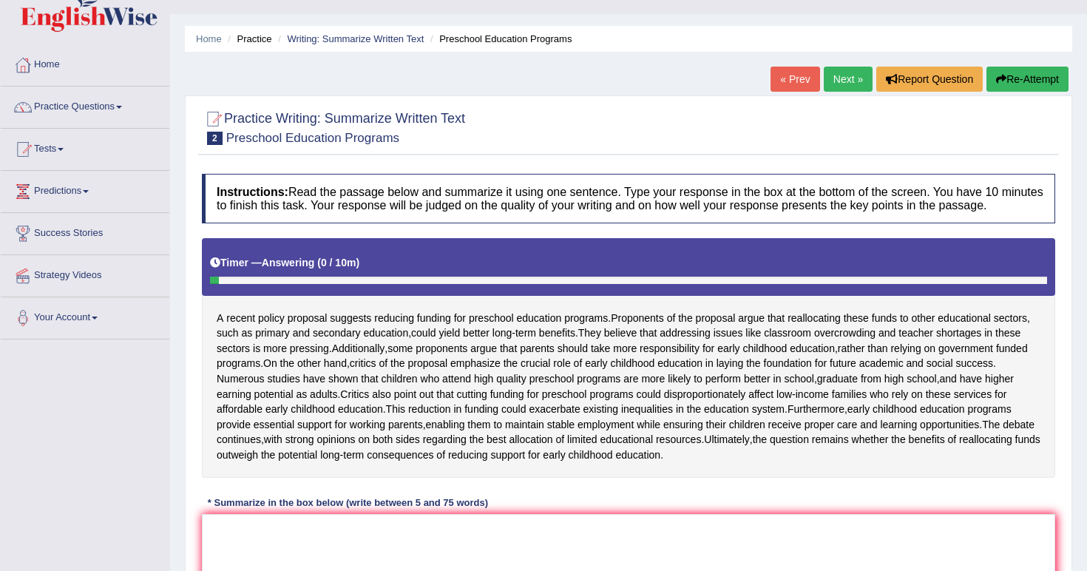
scroll to position [238, 0]
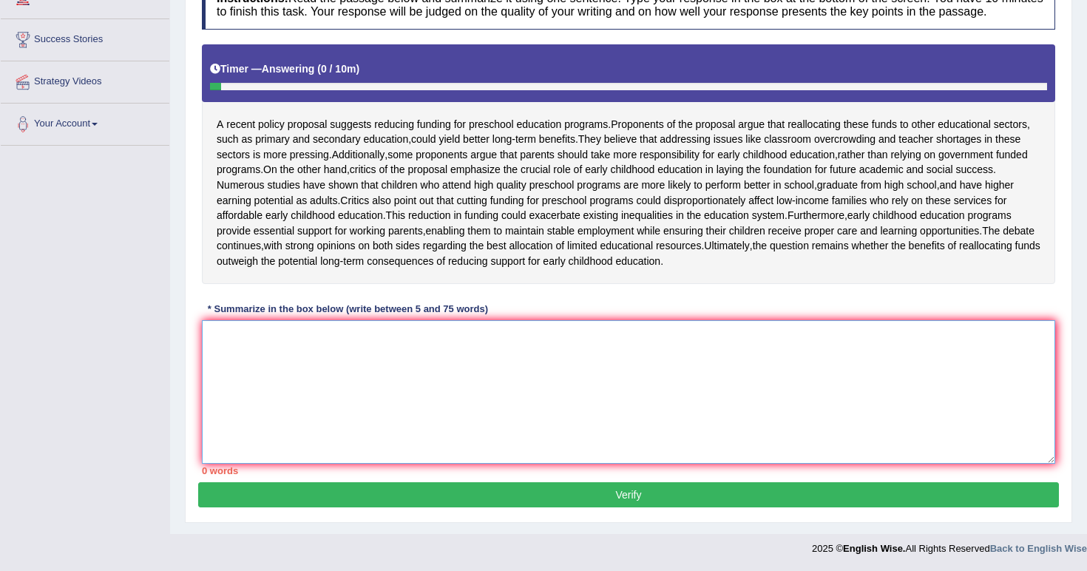
click at [725, 395] on textarea at bounding box center [628, 391] width 853 height 143
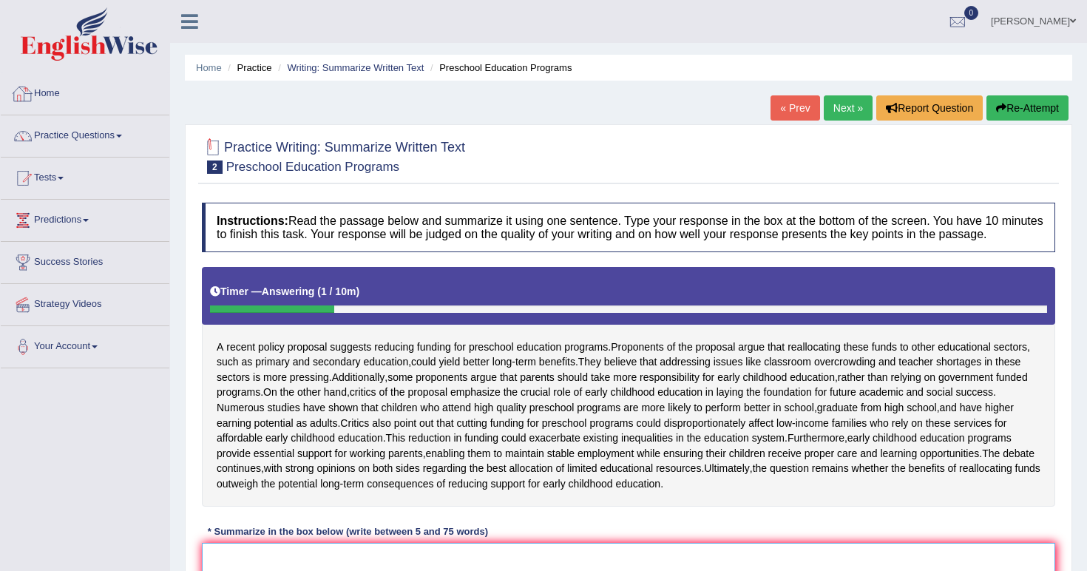
scroll to position [0, 0]
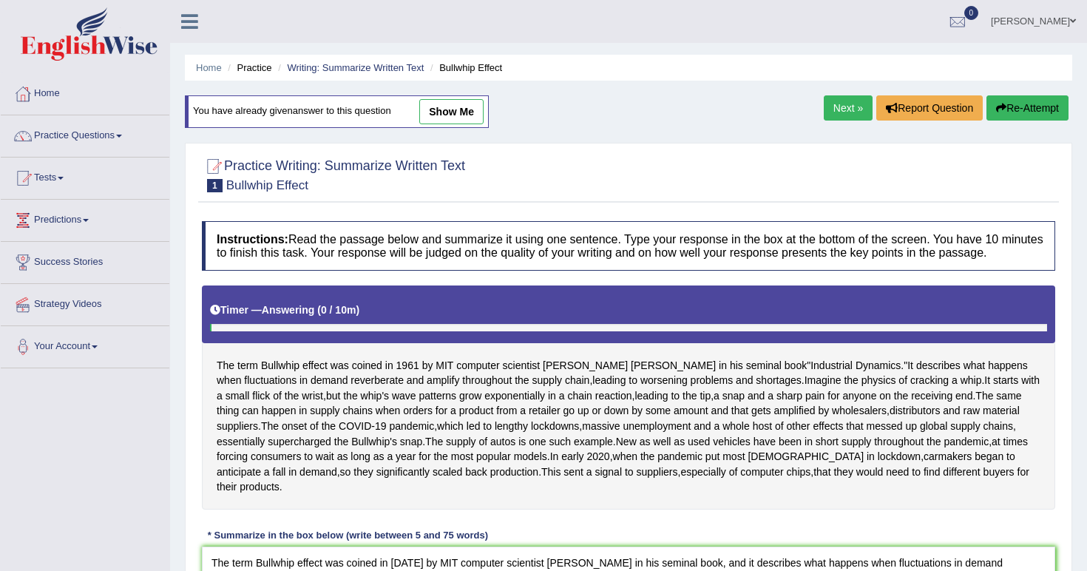
click at [198, 21] on link at bounding box center [189, 20] width 39 height 22
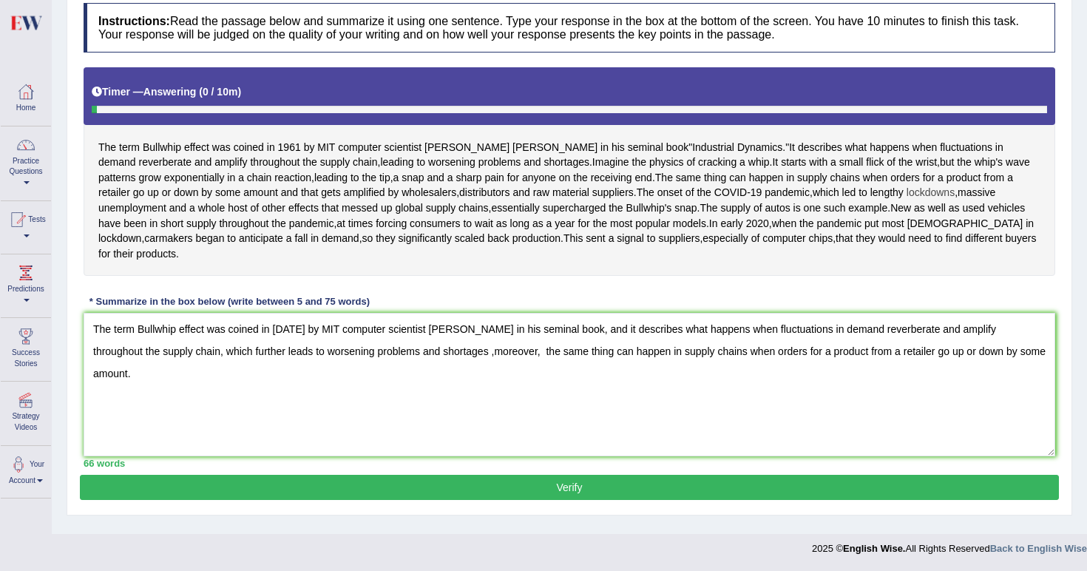
scroll to position [273, 0]
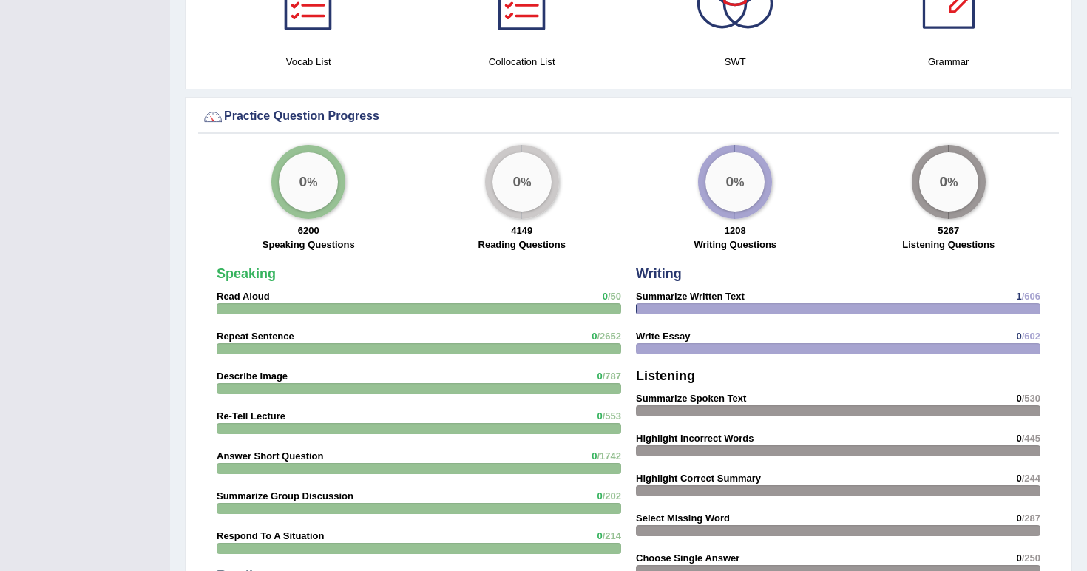
scroll to position [995, 0]
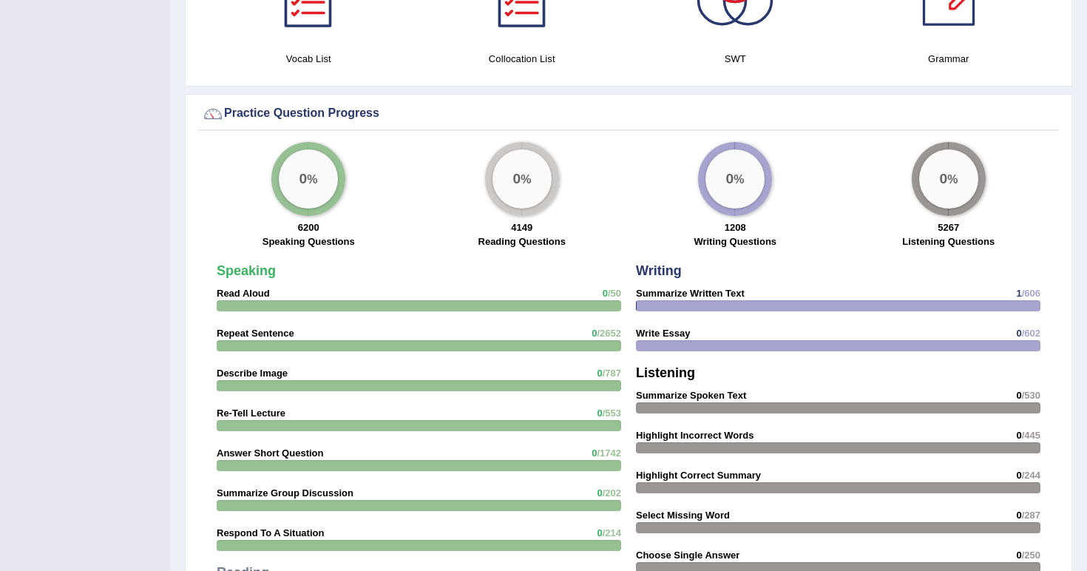
click at [747, 191] on div "0 %" at bounding box center [734, 178] width 59 height 59
click at [765, 306] on div at bounding box center [838, 305] width 404 height 11
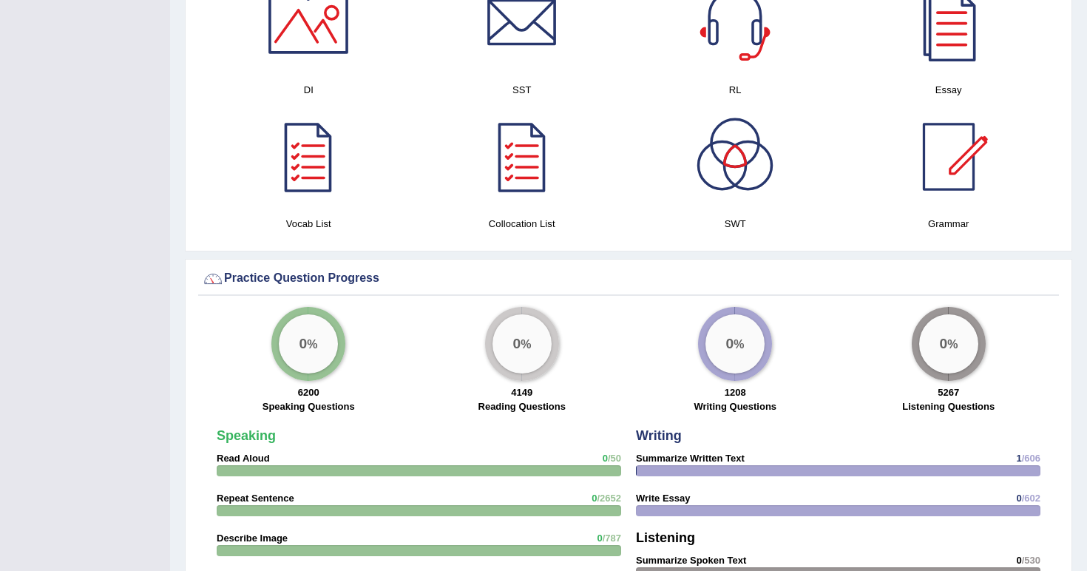
scroll to position [204, 0]
